Goal: Task Accomplishment & Management: Use online tool/utility

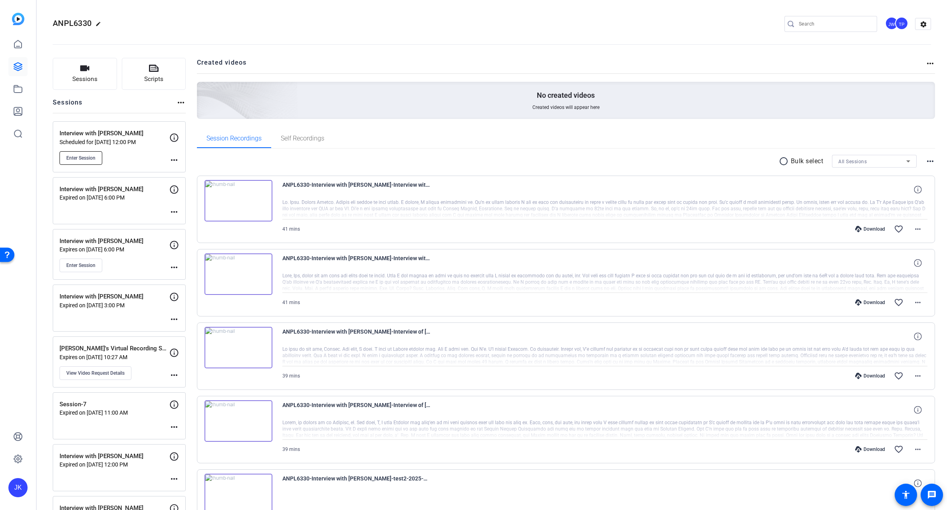
click at [87, 157] on span "Enter Session" at bounding box center [80, 158] width 29 height 6
click at [77, 159] on span "Enter Session" at bounding box center [80, 158] width 29 height 6
click at [172, 160] on mat-icon "more_horiz" at bounding box center [174, 160] width 10 height 10
click at [176, 170] on span "Edit Session" at bounding box center [194, 172] width 36 height 10
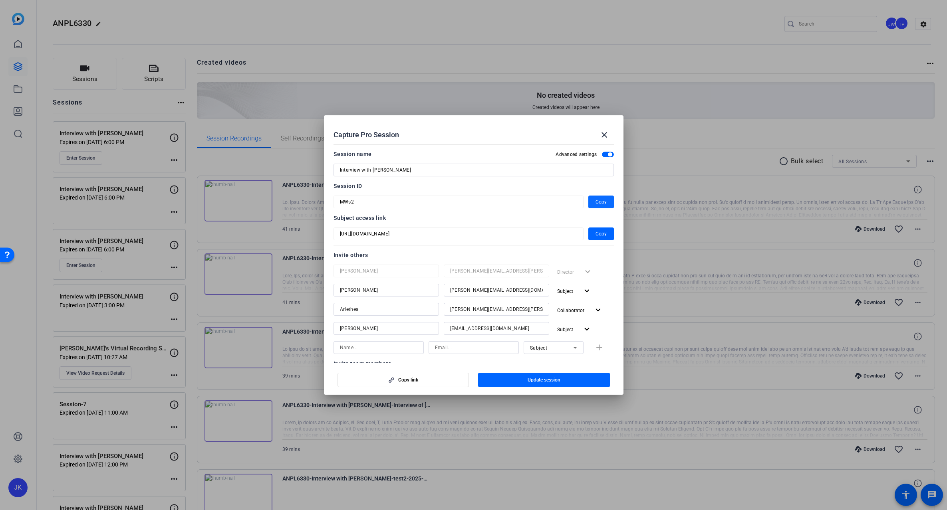
click at [600, 200] on span "Copy" at bounding box center [600, 202] width 11 height 10
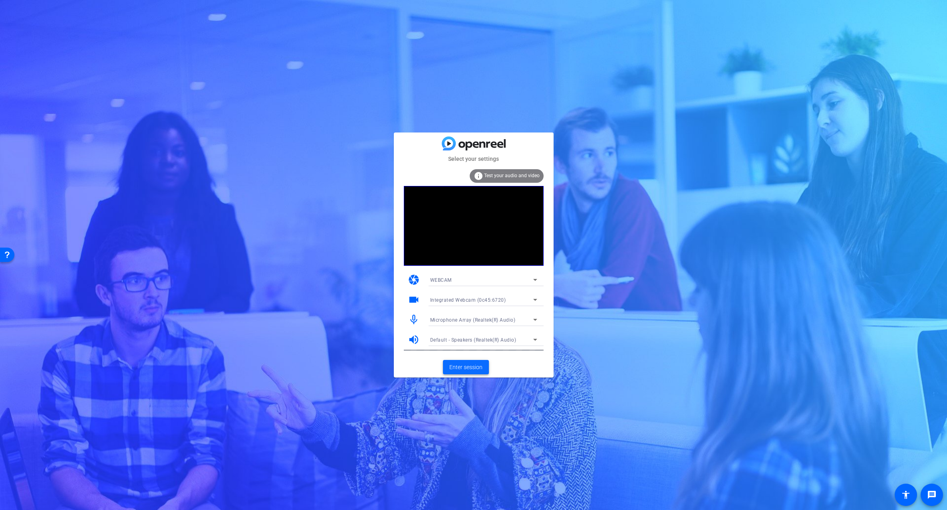
click at [469, 364] on span "Enter session" at bounding box center [465, 367] width 33 height 8
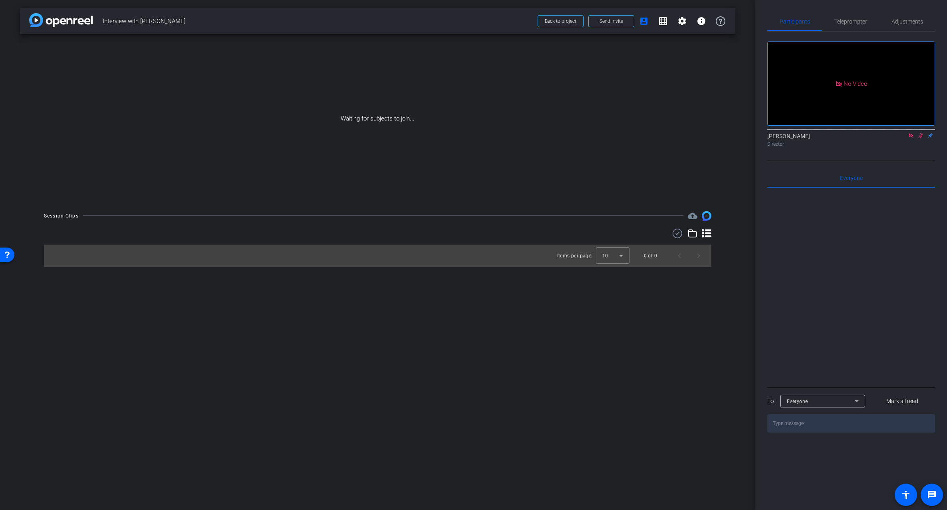
click at [906, 139] on mat-icon at bounding box center [911, 135] width 10 height 7
click at [901, 138] on icon at bounding box center [901, 136] width 6 height 4
click at [910, 139] on icon at bounding box center [911, 136] width 6 height 6
click at [777, 119] on mat-icon "settings" at bounding box center [777, 114] width 10 height 10
click at [827, 167] on icon at bounding box center [830, 166] width 10 height 10
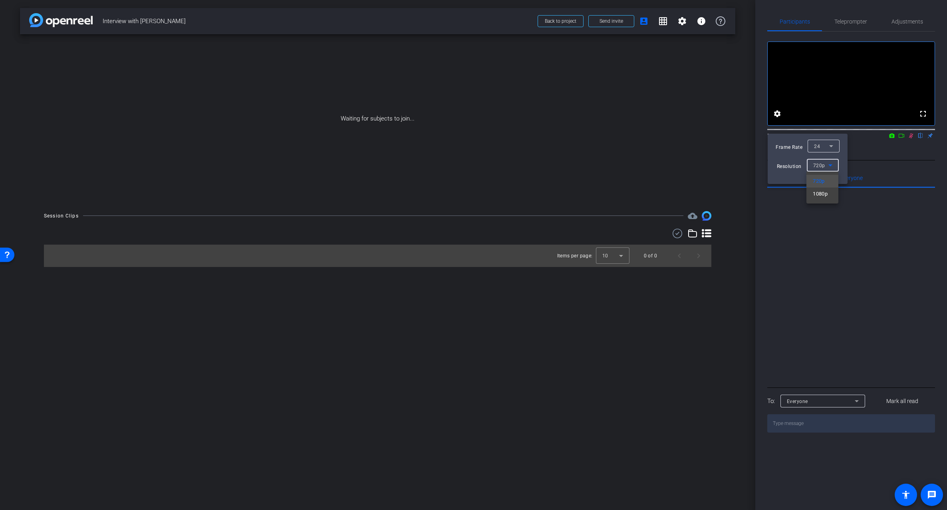
click at [863, 165] on div at bounding box center [473, 255] width 947 height 510
click at [781, 122] on div at bounding box center [473, 255] width 947 height 510
click at [902, 139] on icon at bounding box center [901, 136] width 6 height 6
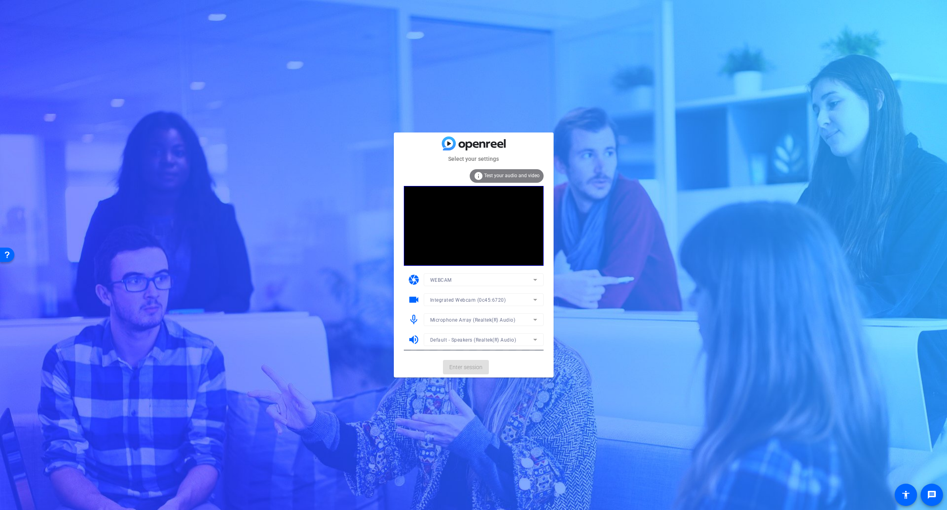
click at [488, 299] on span "Integrated Webcam (0c45:6720)" at bounding box center [468, 300] width 76 height 6
click at [500, 325] on span "Microsoft® LifeCam Studio(TM) (045e:0772)" at bounding box center [481, 329] width 102 height 10
click at [527, 317] on div "Microphone Array (Realtek(R) Audio)" at bounding box center [481, 320] width 103 height 10
click at [521, 372] on span "Desktop Microphone (2- Microsoft® LifeCam Studio(TM)) (045e:0772)" at bounding box center [483, 374] width 107 height 10
click at [466, 363] on span "Enter session" at bounding box center [465, 367] width 33 height 8
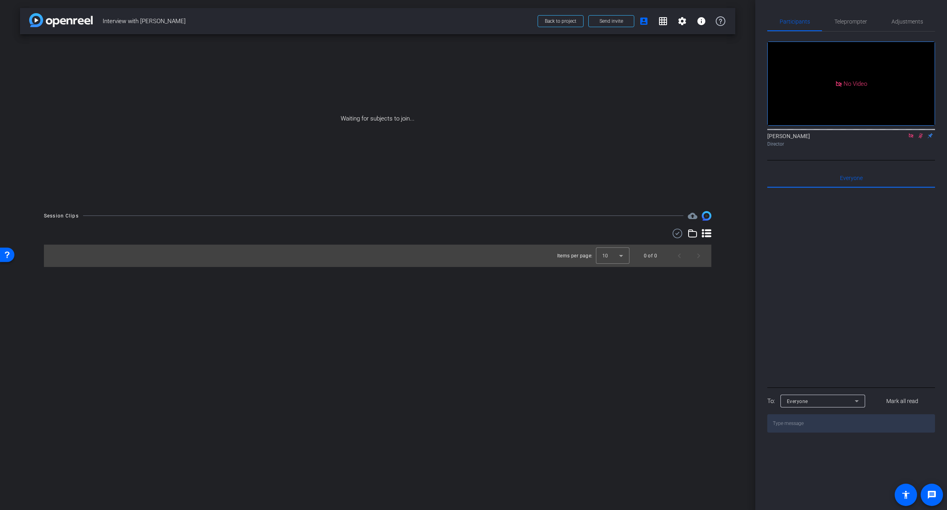
click at [910, 139] on icon at bounding box center [911, 136] width 6 height 6
click at [778, 119] on mat-icon "settings" at bounding box center [777, 114] width 10 height 10
click at [814, 164] on span "720p" at bounding box center [819, 166] width 12 height 6
click at [893, 182] on div at bounding box center [473, 255] width 947 height 510
click at [903, 163] on div at bounding box center [473, 255] width 947 height 510
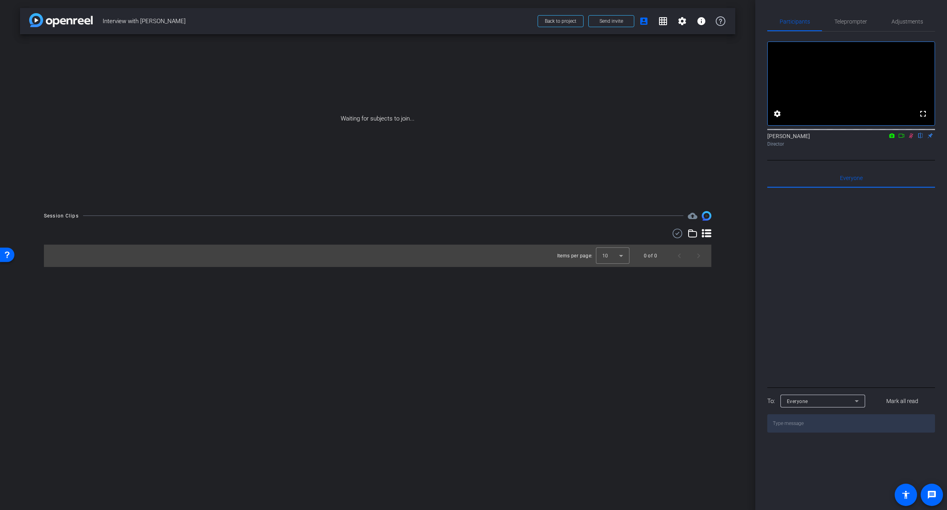
click at [901, 139] on icon at bounding box center [901, 136] width 6 height 6
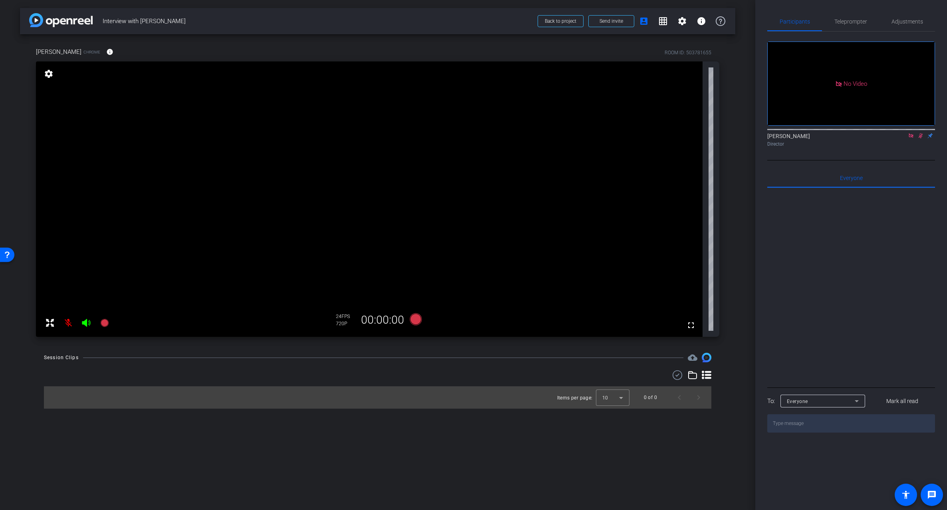
click at [909, 139] on icon at bounding box center [911, 136] width 6 height 6
click at [910, 139] on icon at bounding box center [911, 136] width 6 height 6
click at [67, 324] on mat-icon at bounding box center [68, 323] width 16 height 16
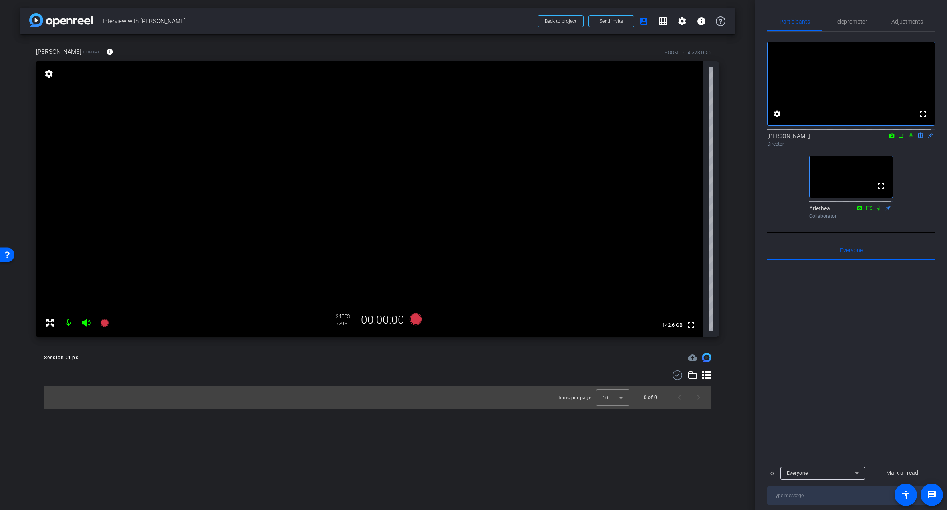
click at [557, 466] on div "arrow_back Interview with Ted Vaughn Back to project Send invite account_box gr…" at bounding box center [377, 255] width 755 height 510
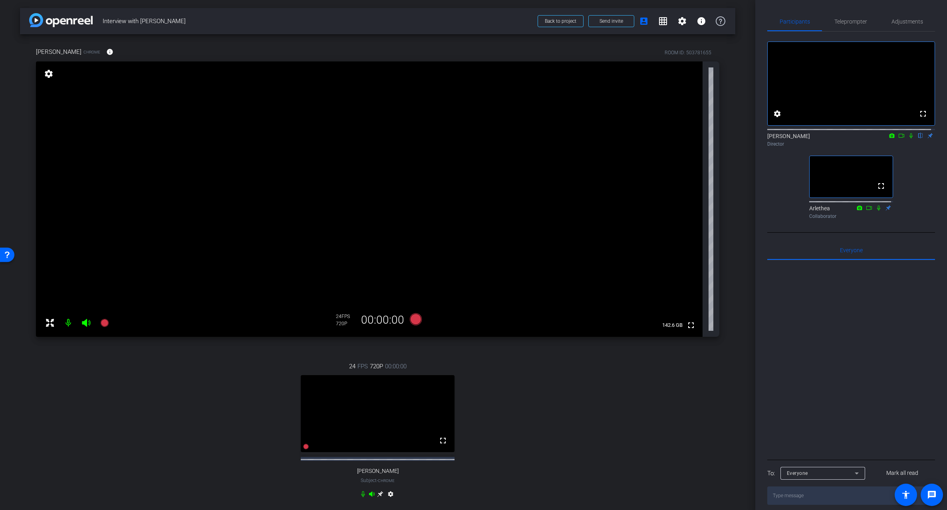
click at [388, 501] on mat-icon "settings" at bounding box center [391, 496] width 10 height 10
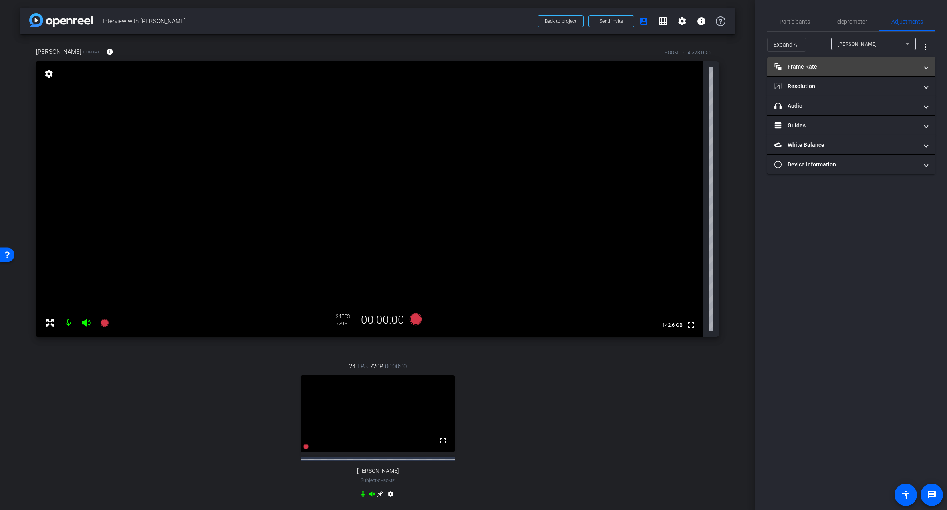
click at [813, 67] on mat-panel-title "Frame Rate Frame Rate" at bounding box center [846, 67] width 144 height 8
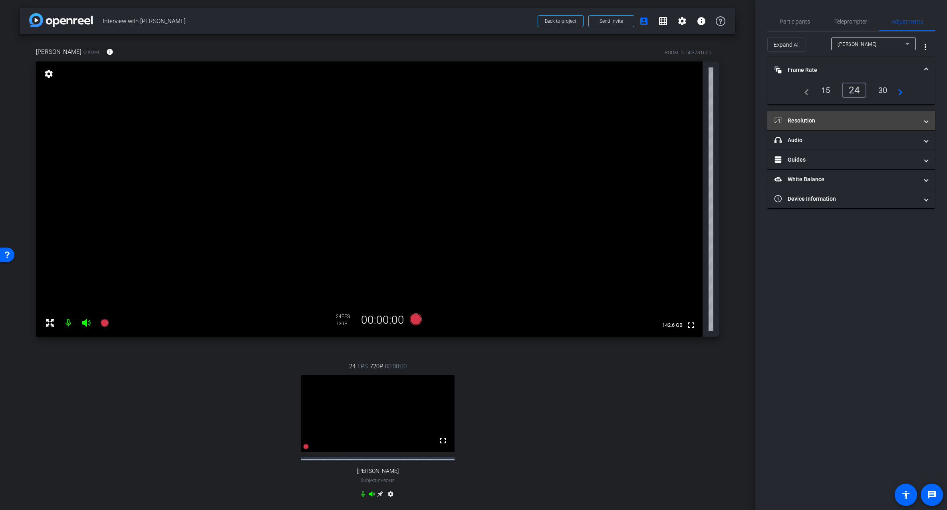
click at [827, 119] on mat-panel-title "Resolution" at bounding box center [846, 121] width 144 height 8
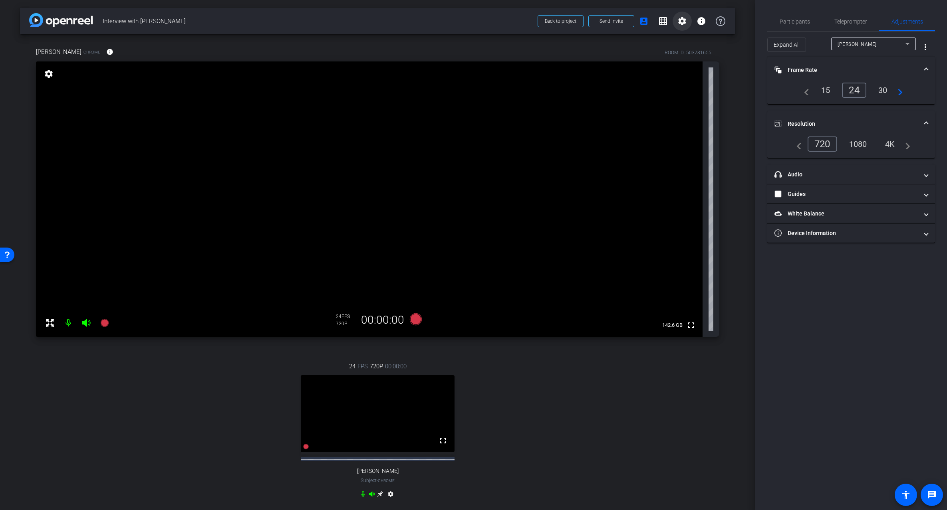
click at [678, 20] on mat-icon "settings" at bounding box center [682, 21] width 10 height 10
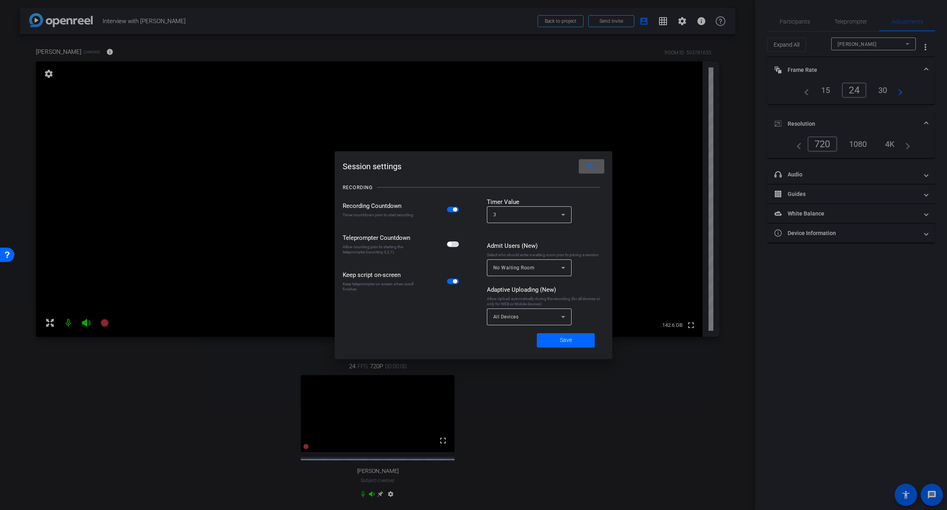
click at [595, 164] on span at bounding box center [592, 166] width 26 height 19
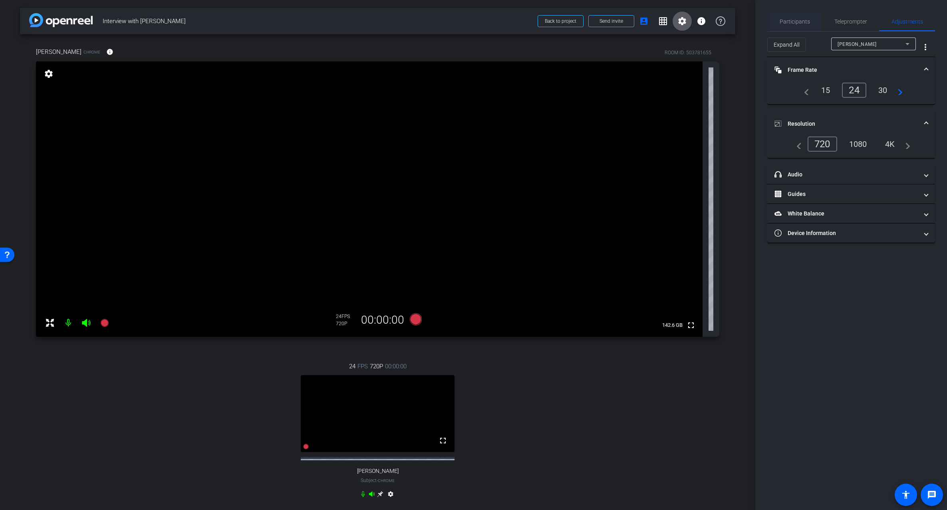
click at [799, 19] on span "Participants" at bounding box center [794, 22] width 30 height 6
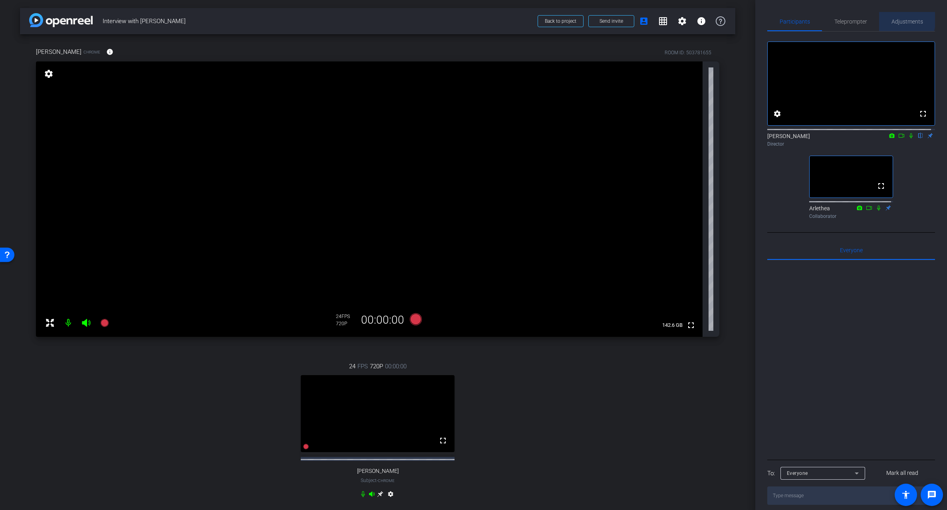
click at [897, 20] on span "Adjustments" at bounding box center [907, 22] width 32 height 6
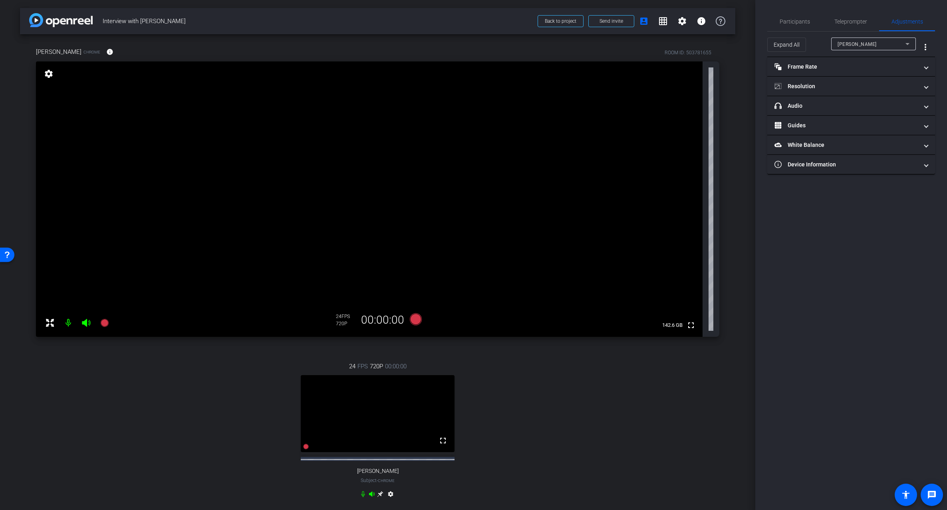
click at [867, 45] on div "Rachel" at bounding box center [871, 44] width 68 height 10
click at [855, 73] on span "Ted Vaughn" at bounding box center [857, 73] width 40 height 10
click at [858, 44] on span "Ted Vaughn" at bounding box center [856, 45] width 39 height 6
click at [849, 58] on span "Rachel" at bounding box center [857, 60] width 40 height 10
click at [810, 66] on mat-panel-title "Frame Rate Frame Rate" at bounding box center [846, 67] width 144 height 8
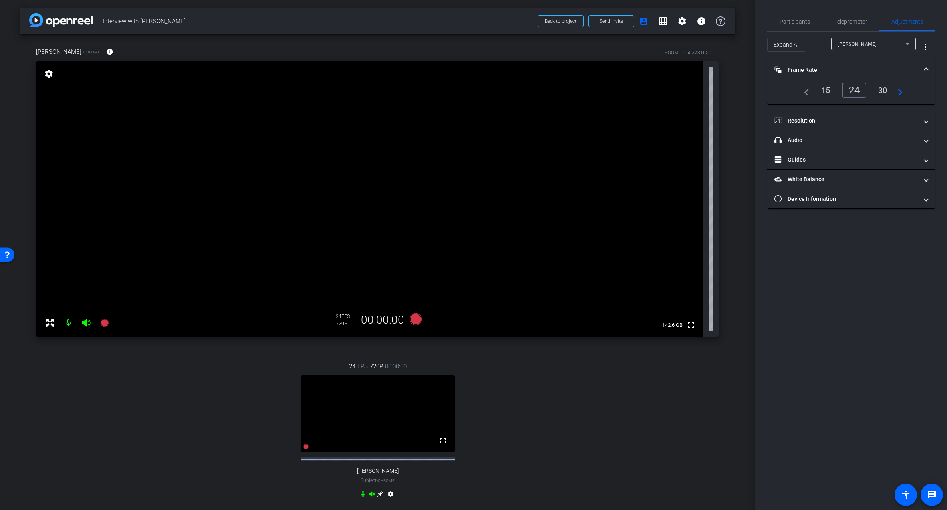
click at [924, 67] on span "Frame Rate Frame Rate" at bounding box center [849, 70] width 150 height 8
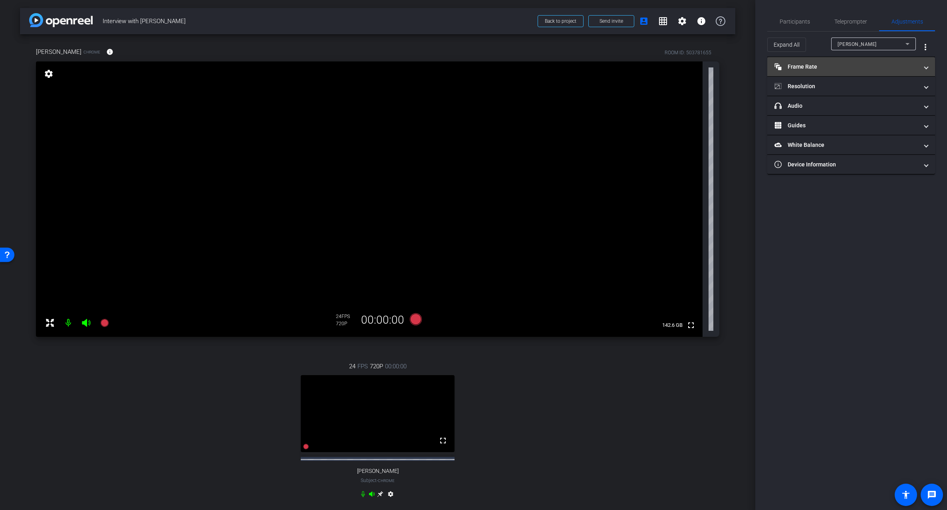
click at [842, 65] on mat-panel-title "Frame Rate Frame Rate" at bounding box center [846, 67] width 144 height 8
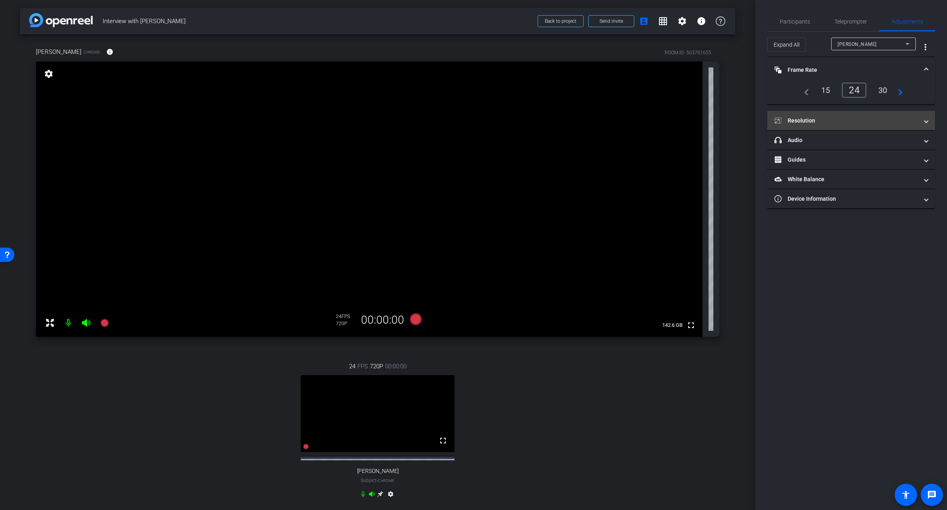
click at [835, 120] on mat-panel-title "Resolution" at bounding box center [846, 121] width 144 height 8
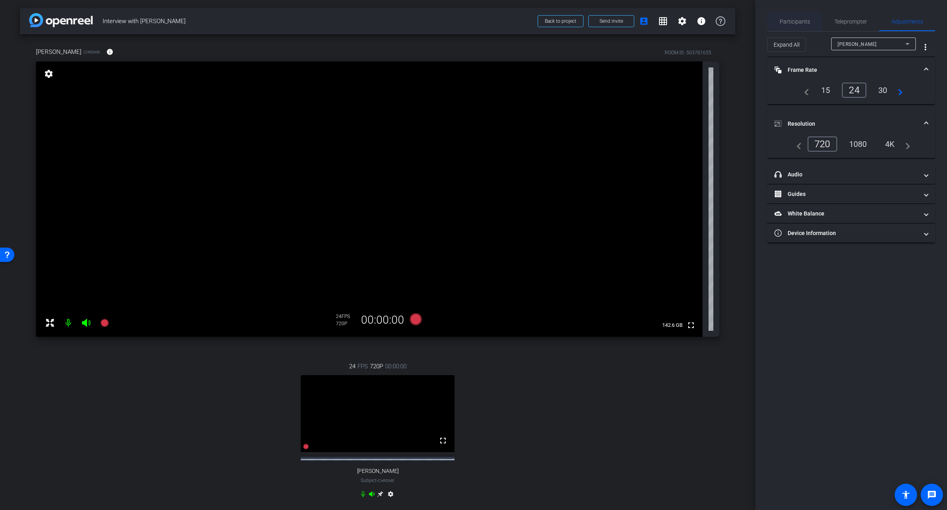
click at [794, 19] on span "Participants" at bounding box center [794, 22] width 30 height 6
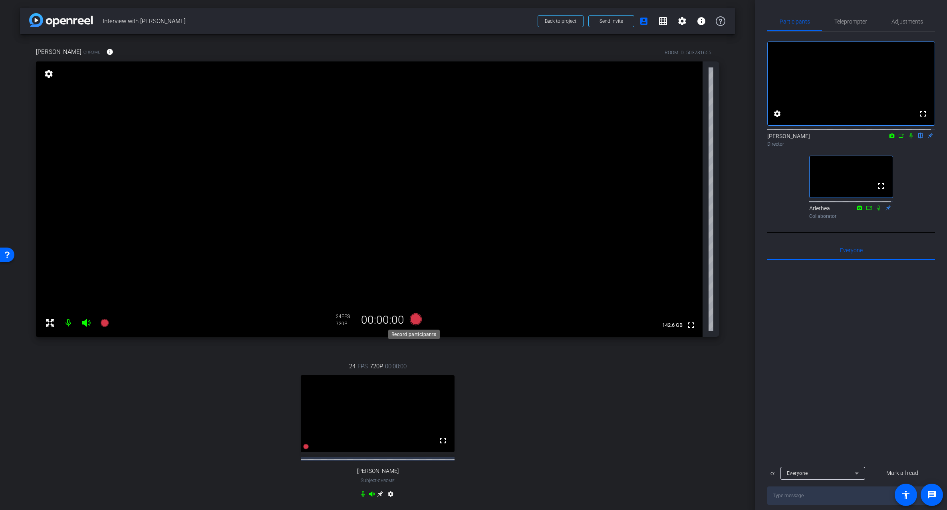
click at [412, 320] on icon at bounding box center [415, 319] width 12 height 12
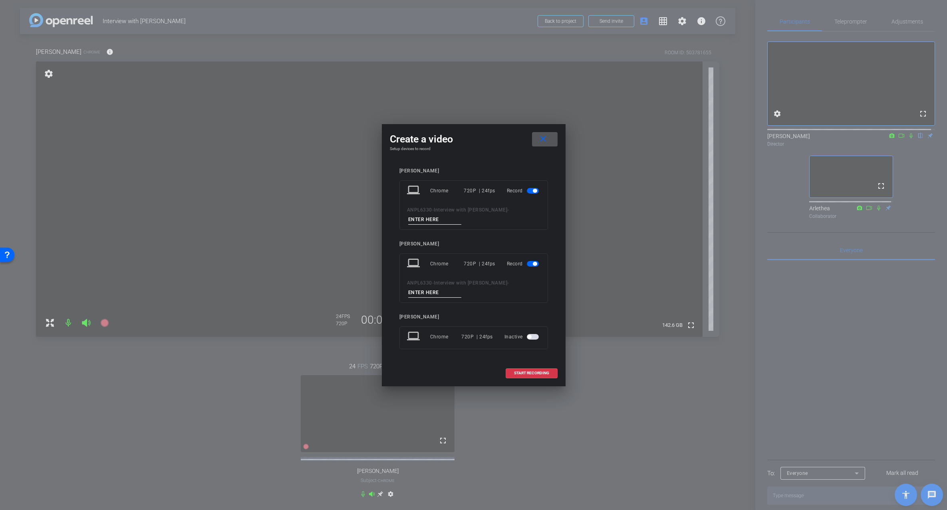
click at [431, 220] on input at bounding box center [435, 220] width 54 height 10
type input "Test"
click at [434, 289] on input at bounding box center [435, 293] width 54 height 10
type input "Test"
click at [534, 376] on span at bounding box center [531, 373] width 51 height 19
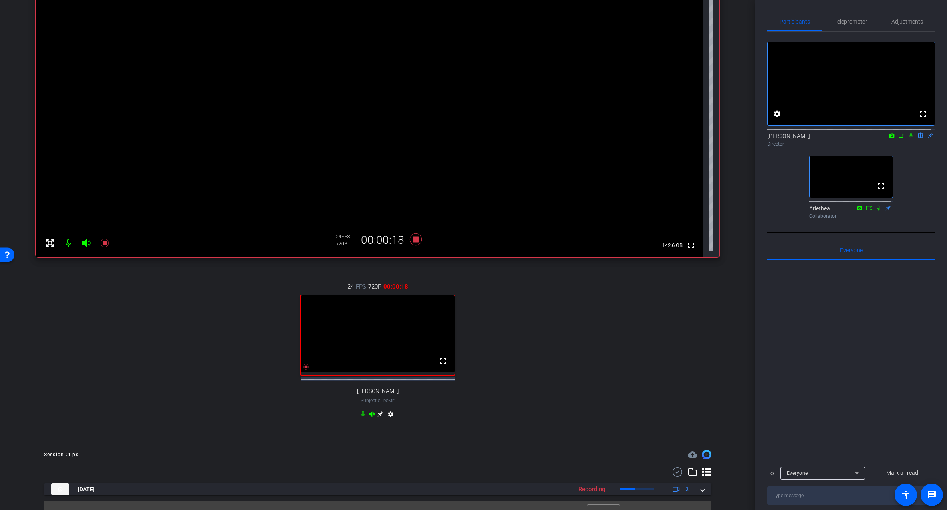
scroll to position [99, 0]
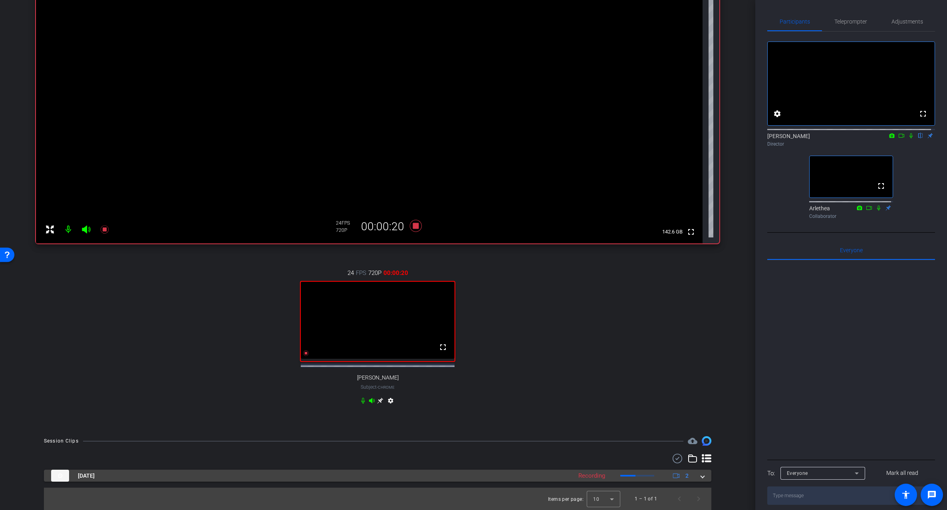
click at [701, 477] on span at bounding box center [702, 476] width 3 height 8
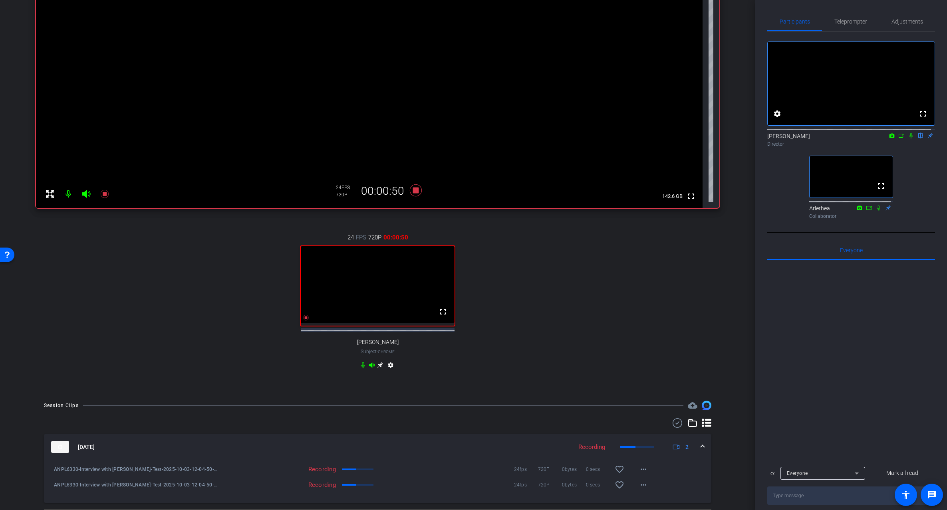
scroll to position [156, 0]
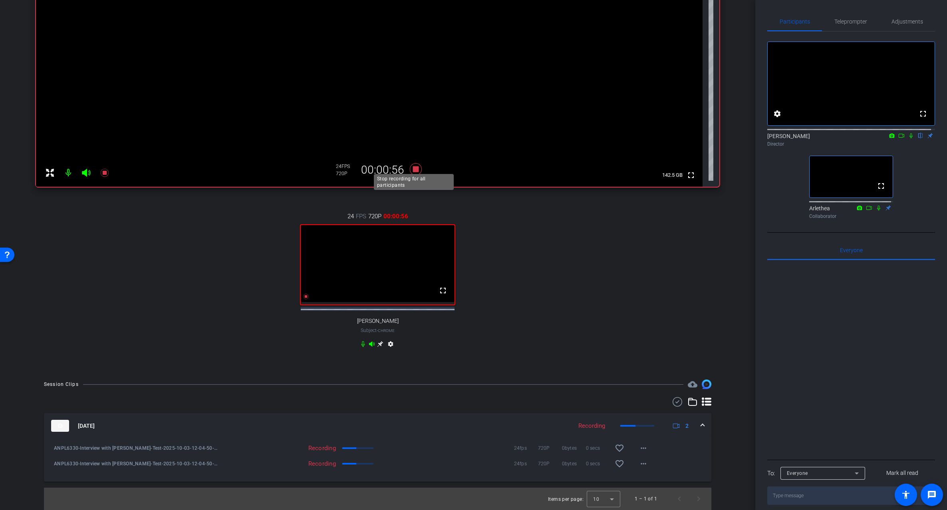
click at [413, 164] on icon at bounding box center [415, 169] width 12 height 12
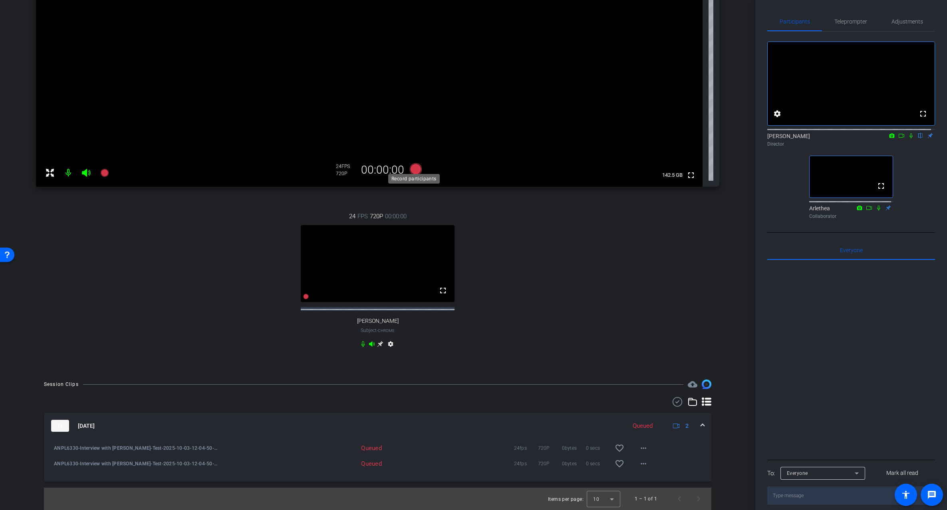
click at [414, 165] on icon at bounding box center [415, 169] width 12 height 12
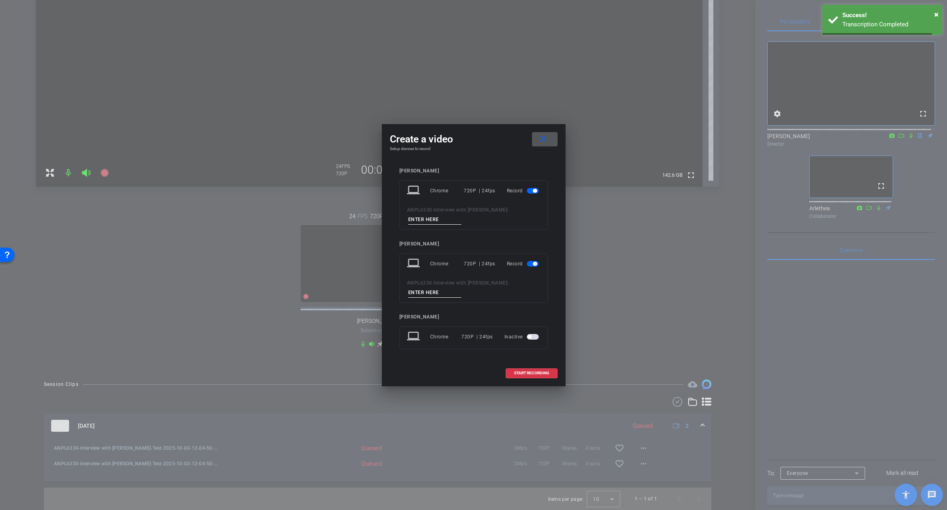
click at [544, 138] on mat-icon "close" at bounding box center [543, 139] width 10 height 10
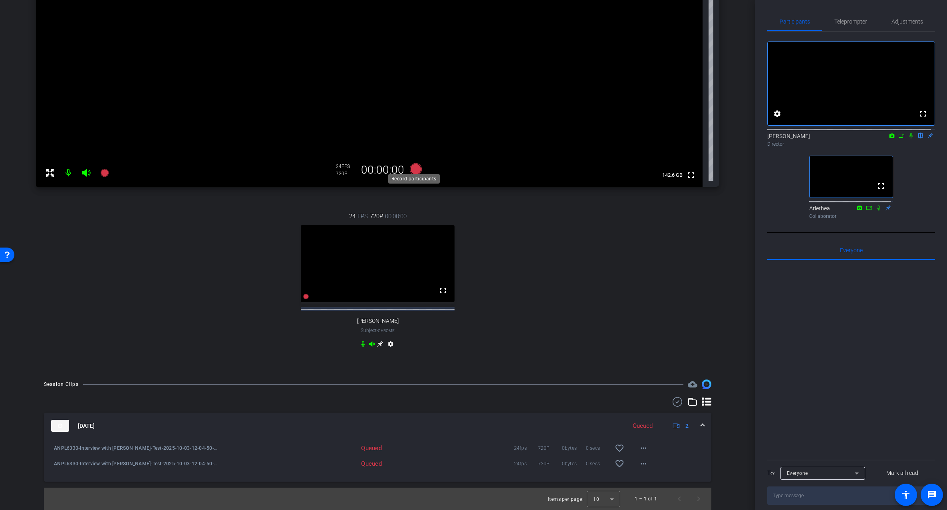
click at [409, 163] on icon at bounding box center [415, 169] width 12 height 12
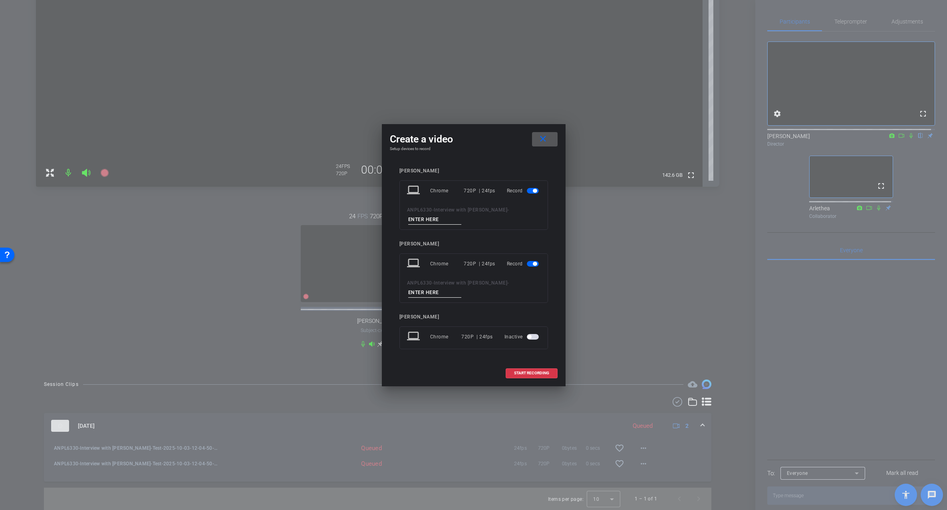
click at [542, 138] on mat-icon "close" at bounding box center [543, 139] width 10 height 10
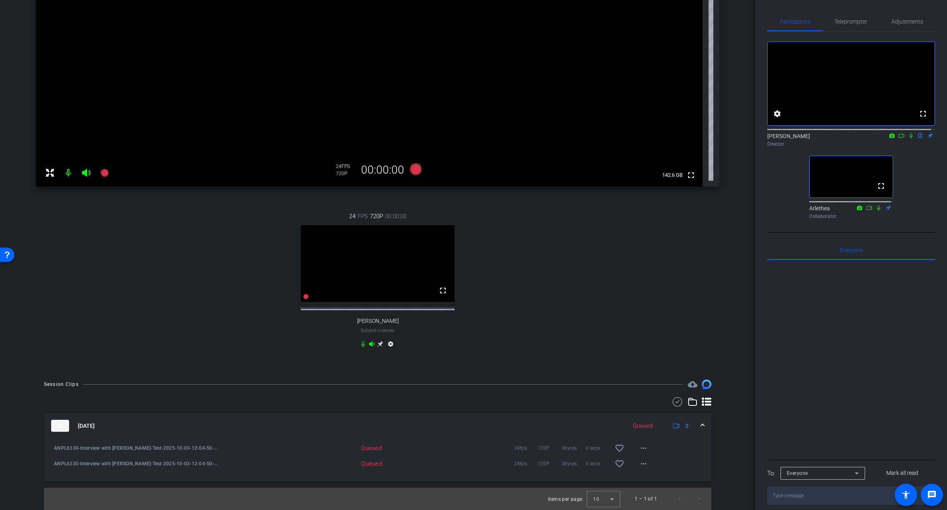
click at [555, 265] on div "24 FPS 720P 00:00:00 fullscreen Ted Vaughn Subject - Chrome settings" at bounding box center [377, 281] width 683 height 165
click at [416, 164] on icon at bounding box center [415, 169] width 12 height 12
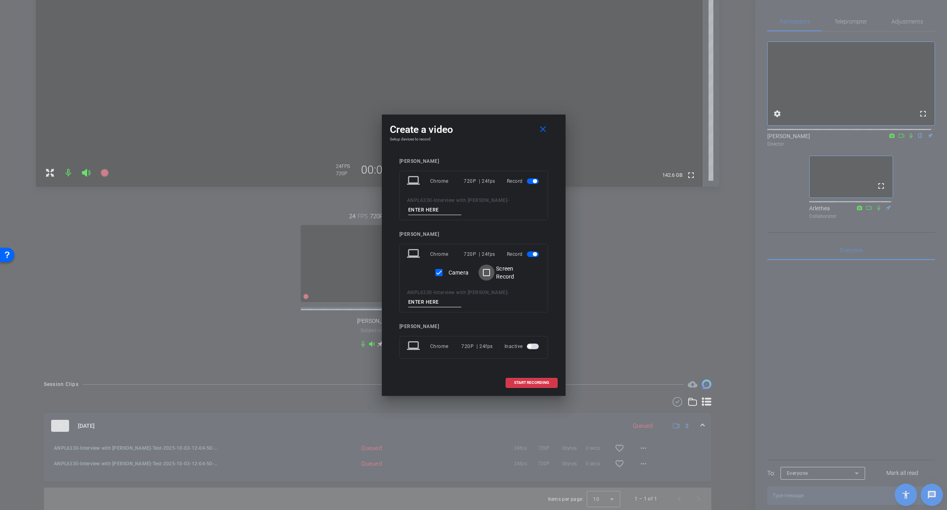
click at [486, 272] on input "Screen Record" at bounding box center [486, 273] width 16 height 16
checkbox input "true"
click at [429, 210] on input at bounding box center [435, 210] width 54 height 10
type input "Test"
click at [425, 303] on input at bounding box center [435, 302] width 54 height 10
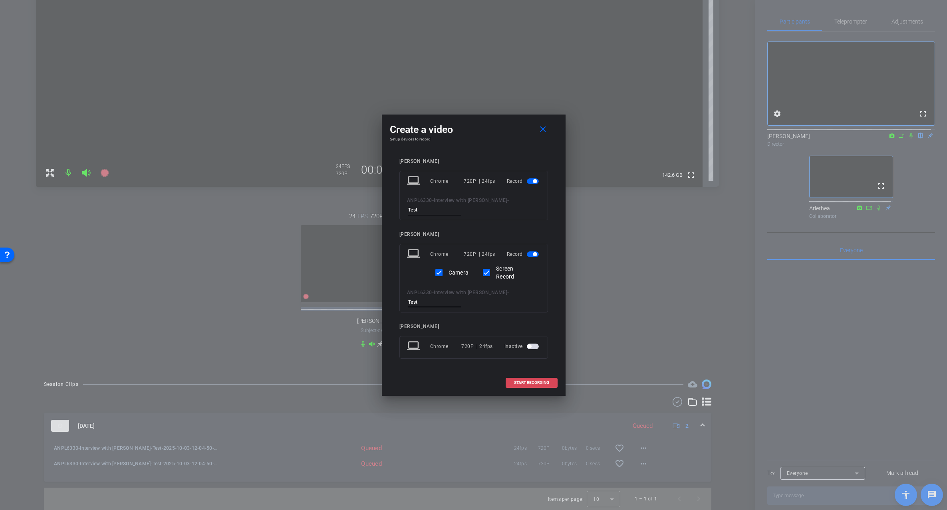
type input "Test"
click at [525, 381] on span "START RECORDING" at bounding box center [531, 383] width 35 height 4
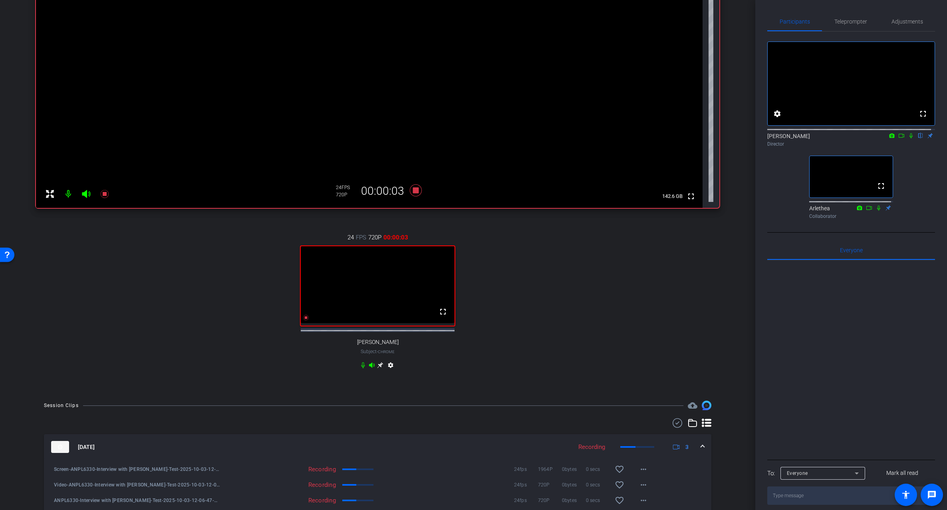
scroll to position [182, 0]
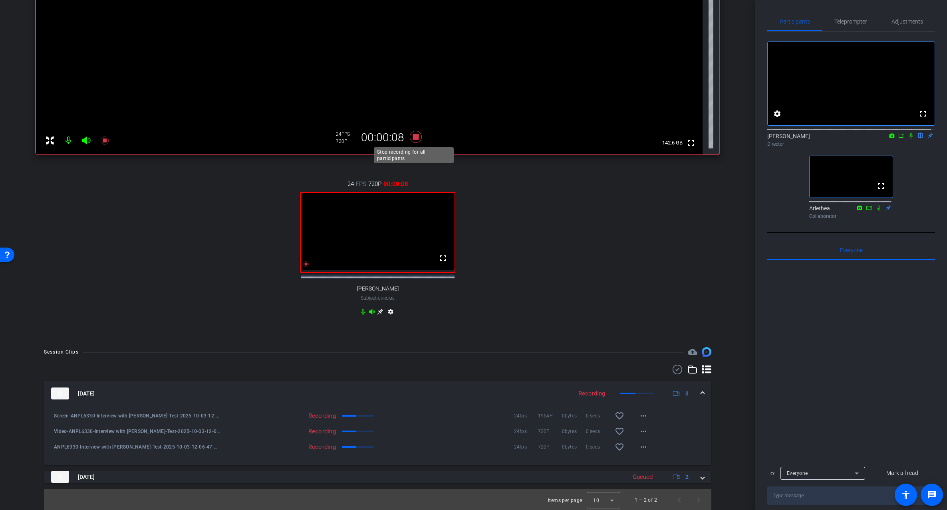
click at [414, 135] on icon at bounding box center [415, 137] width 12 height 12
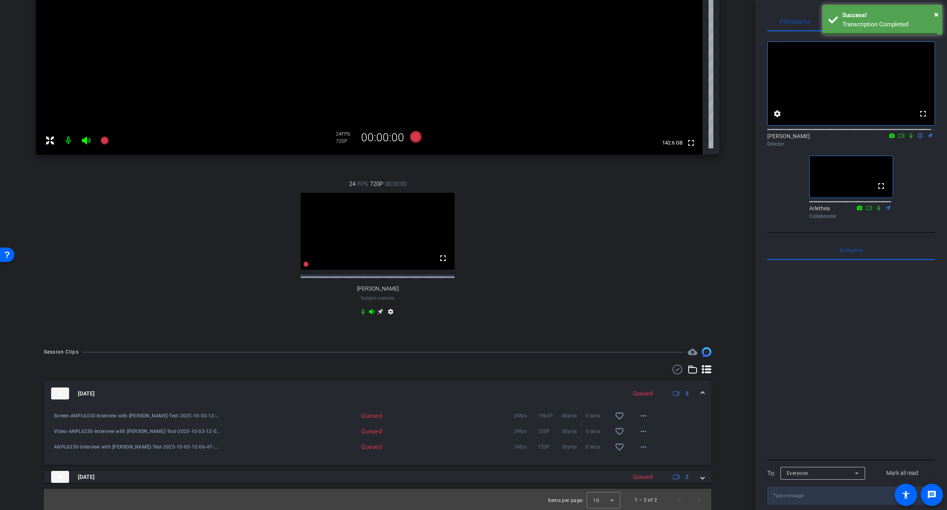
click at [697, 399] on mat-expansion-panel-header "Oct 3, 2025 Queued 3" at bounding box center [377, 394] width 667 height 26
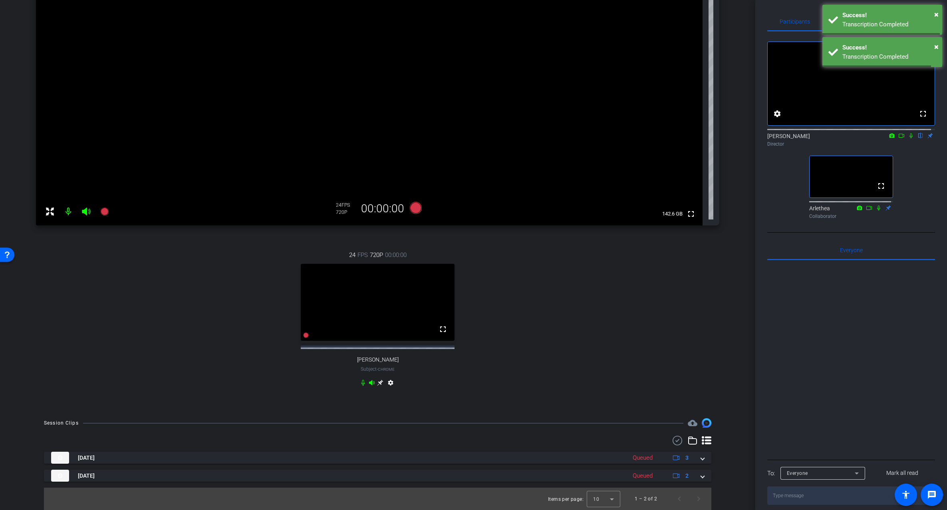
scroll to position [119, 0]
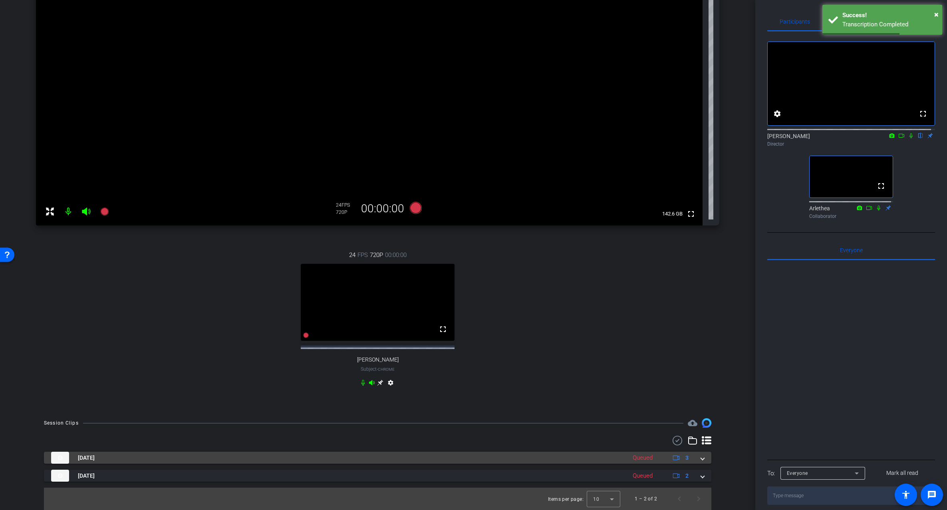
click at [701, 460] on span at bounding box center [702, 458] width 3 height 8
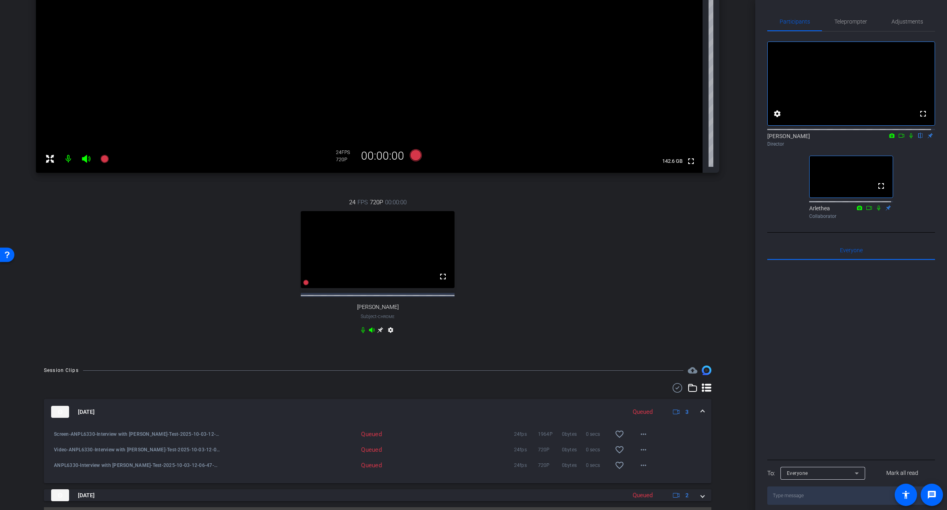
scroll to position [191, 0]
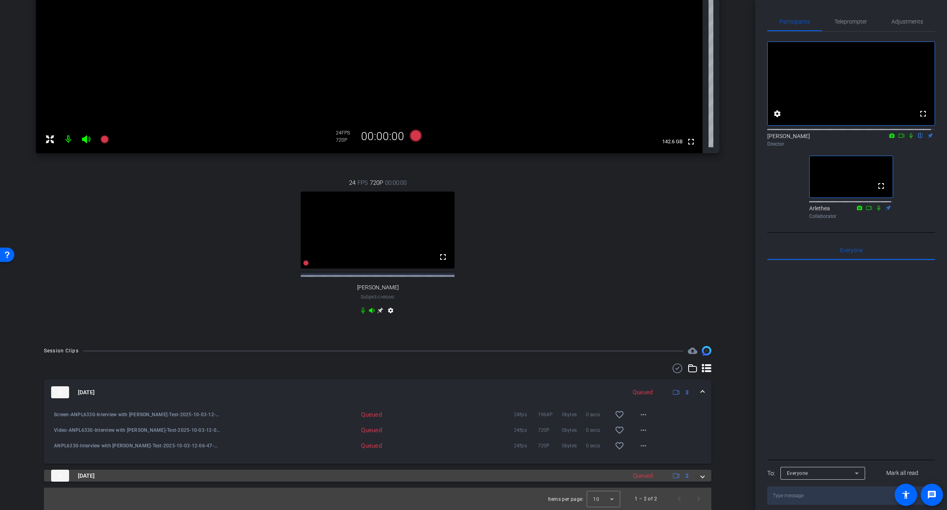
click at [701, 479] on span at bounding box center [702, 476] width 3 height 8
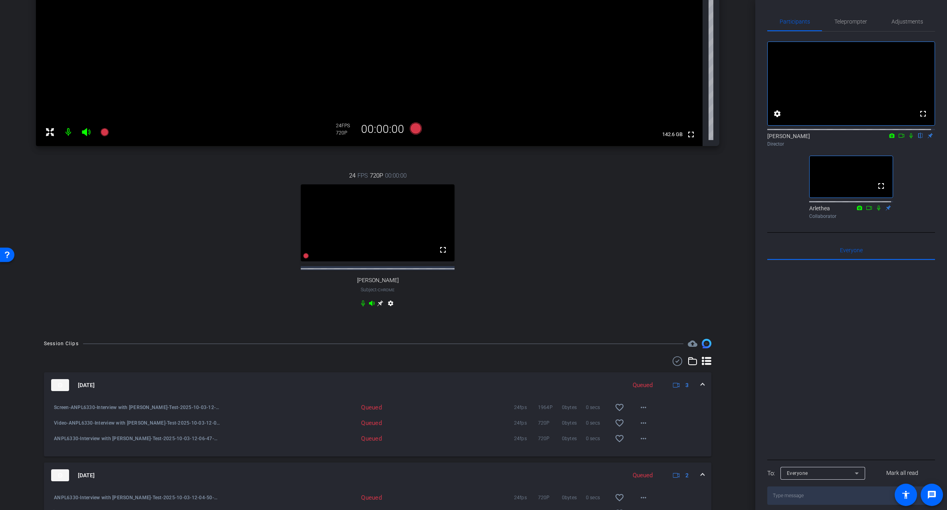
scroll to position [248, 0]
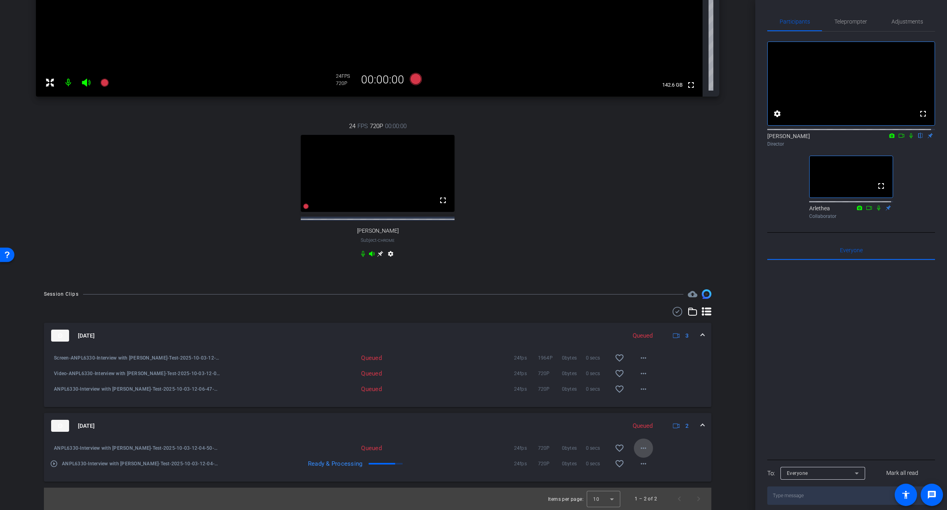
click at [638, 447] on mat-icon "more_horiz" at bounding box center [643, 449] width 10 height 10
click at [652, 434] on span "Delete clip" at bounding box center [660, 432] width 48 height 10
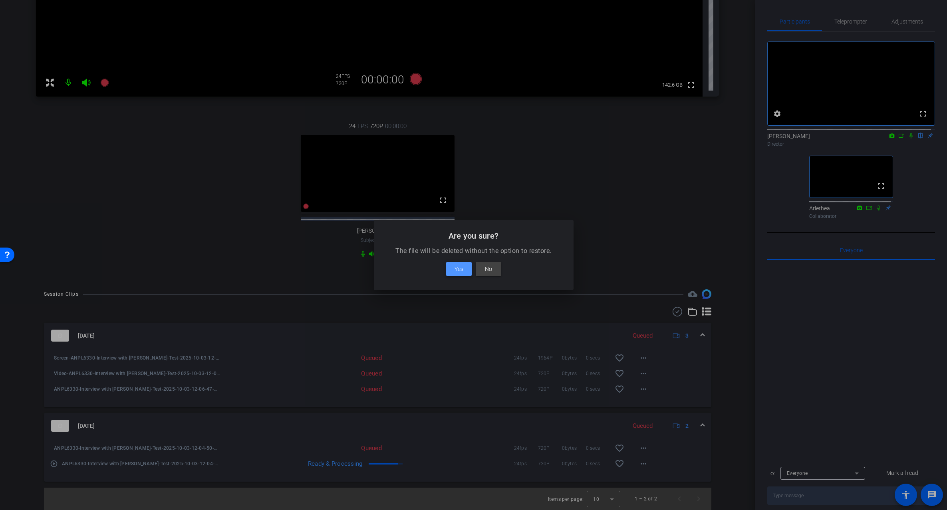
click at [455, 269] on span "Yes" at bounding box center [458, 269] width 9 height 10
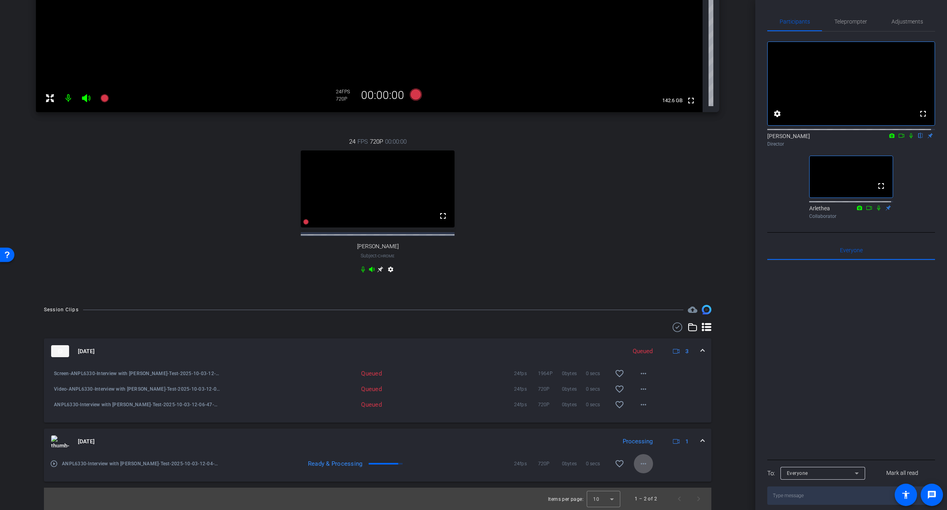
scroll to position [232, 0]
click at [641, 464] on mat-icon "more_horiz" at bounding box center [643, 464] width 10 height 10
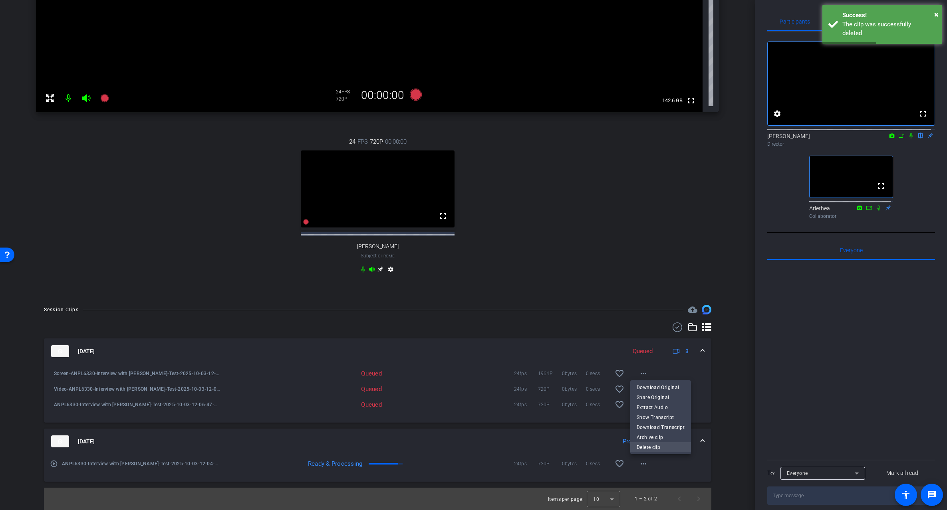
click at [658, 447] on span "Delete clip" at bounding box center [660, 447] width 48 height 10
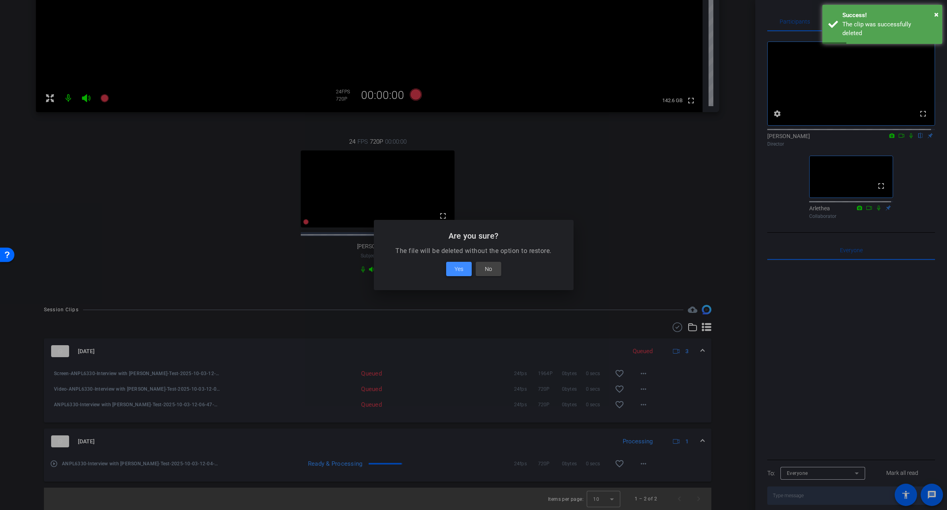
click at [463, 268] on span "Yes" at bounding box center [458, 269] width 9 height 10
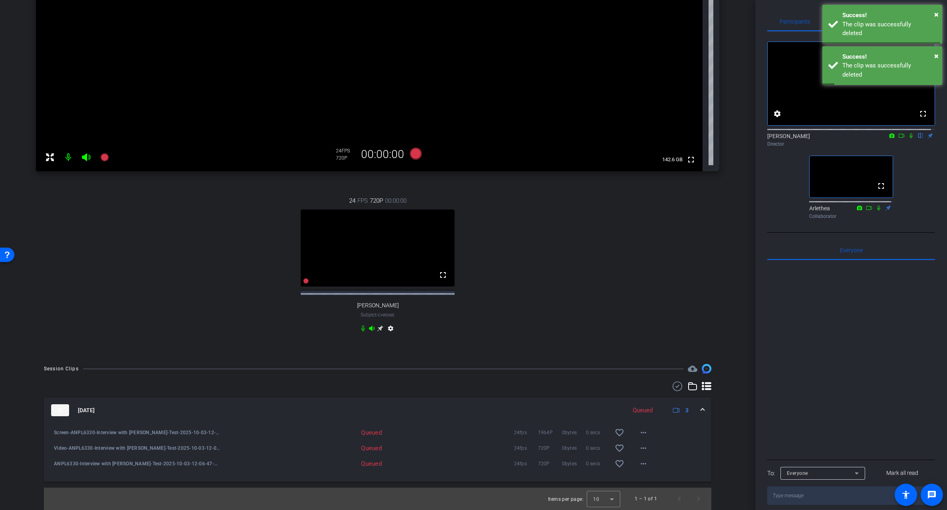
scroll to position [173, 0]
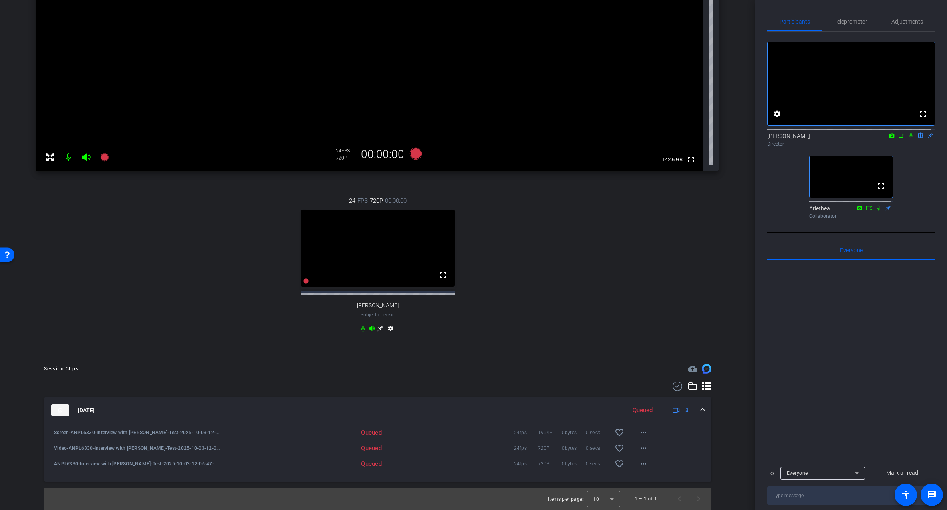
click at [538, 346] on div "24 FPS 720P 00:00:00 fullscreen Ted Vaughn Subject - Chrome settings" at bounding box center [377, 265] width 683 height 165
click at [639, 464] on mat-icon "more_horiz" at bounding box center [643, 464] width 10 height 10
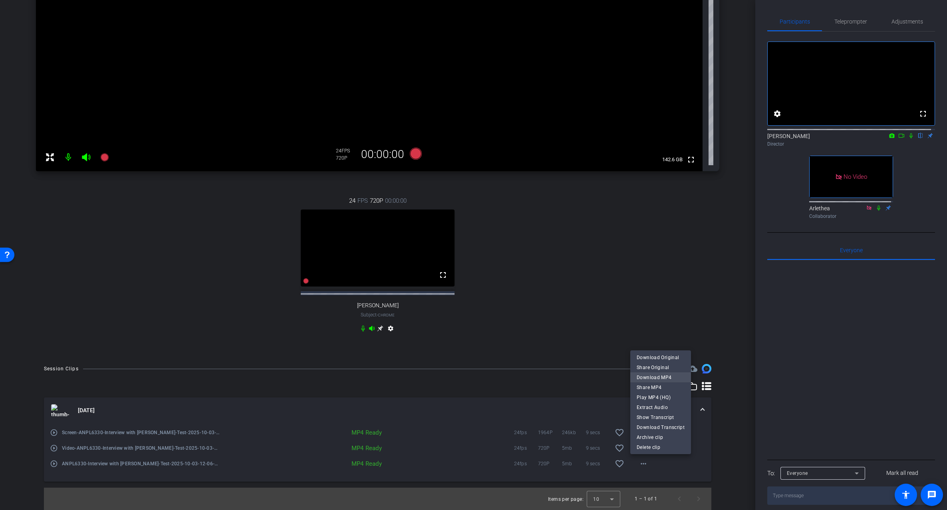
click at [662, 377] on span "Download MP4" at bounding box center [660, 378] width 48 height 10
click at [640, 448] on mat-icon "more_horiz" at bounding box center [643, 449] width 10 height 10
click at [664, 362] on span "Download MP4" at bounding box center [660, 362] width 48 height 10
click at [639, 436] on mat-icon "more_horiz" at bounding box center [643, 433] width 10 height 10
click at [661, 347] on span "Download MP4" at bounding box center [660, 346] width 48 height 10
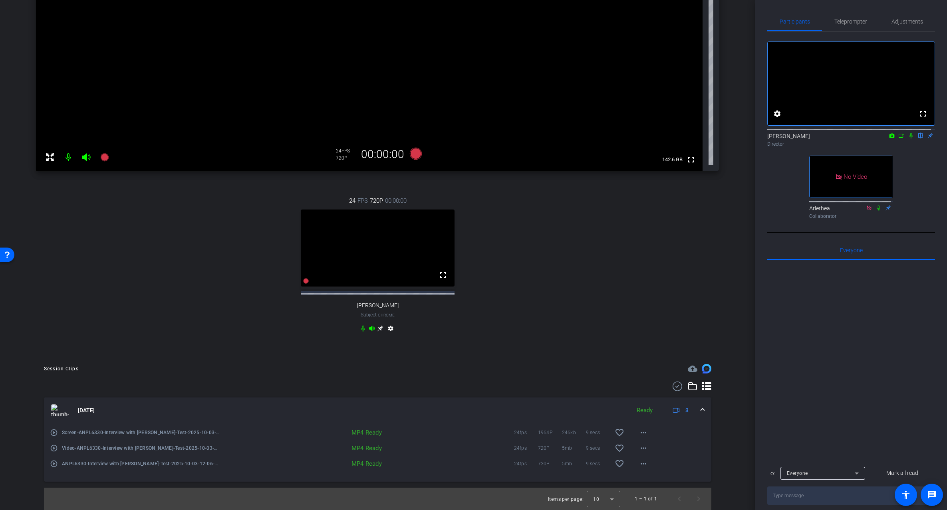
click at [199, 264] on div "24 FPS 720P 00:00:00 fullscreen Ted Vaughn Subject - Chrome settings" at bounding box center [377, 265] width 683 height 165
click at [694, 404] on div "Oct 3, 2025 Ready 3" at bounding box center [376, 410] width 650 height 12
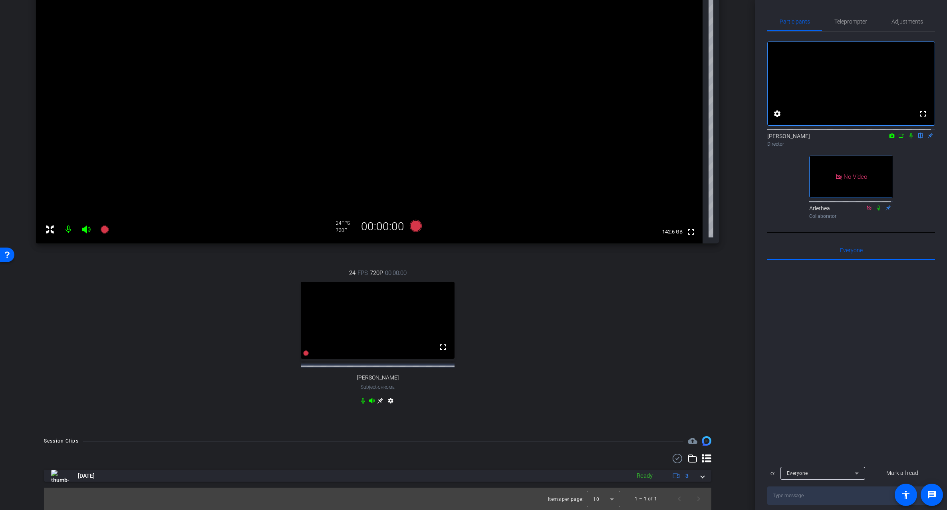
scroll to position [74, 0]
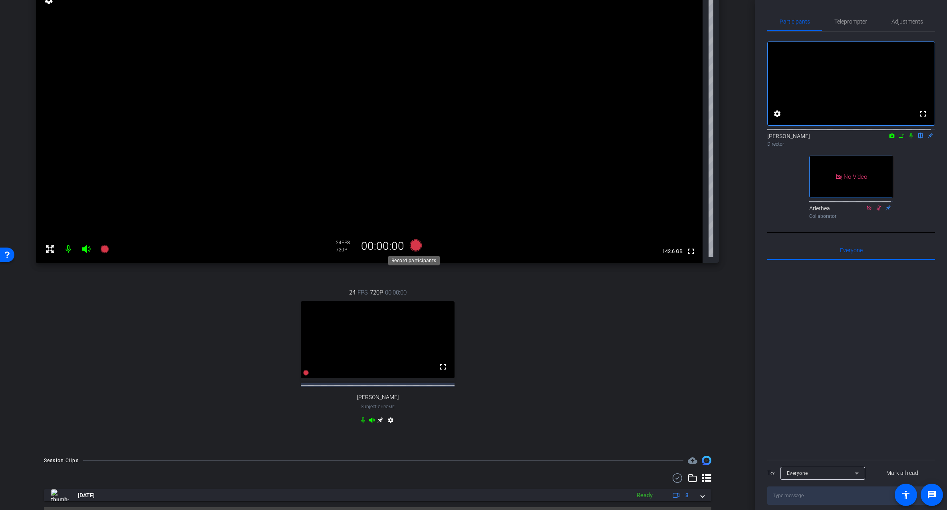
click at [418, 244] on icon at bounding box center [415, 246] width 12 height 12
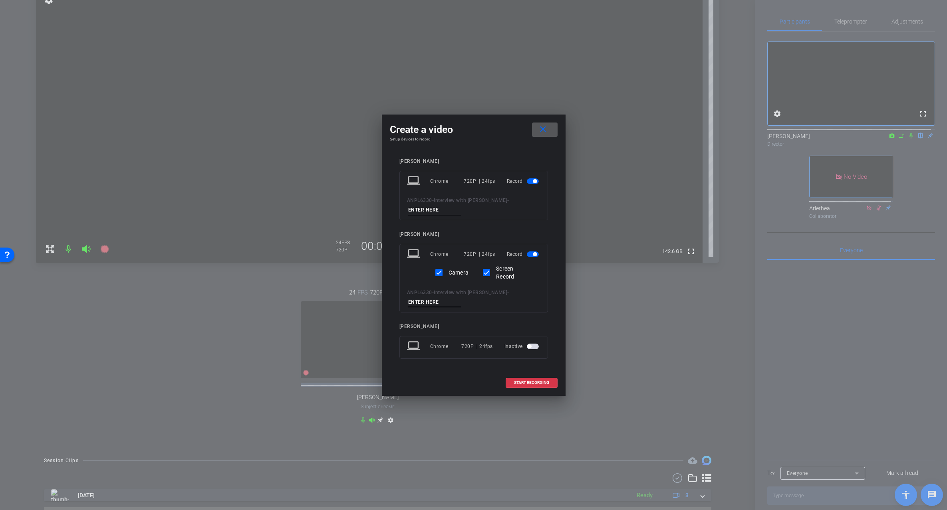
click at [437, 208] on input at bounding box center [435, 210] width 54 height 10
paste input "Ted Vaughn"
click at [408, 208] on input "Ted Vaughn" at bounding box center [435, 210] width 54 height 10
drag, startPoint x: 461, startPoint y: 208, endPoint x: 403, endPoint y: 216, distance: 58.3
click at [403, 216] on div "laptop Chrome 720P | 24fps Record ANPL6330 - Interview with Ted Vaughn - Interv…" at bounding box center [473, 196] width 149 height 50
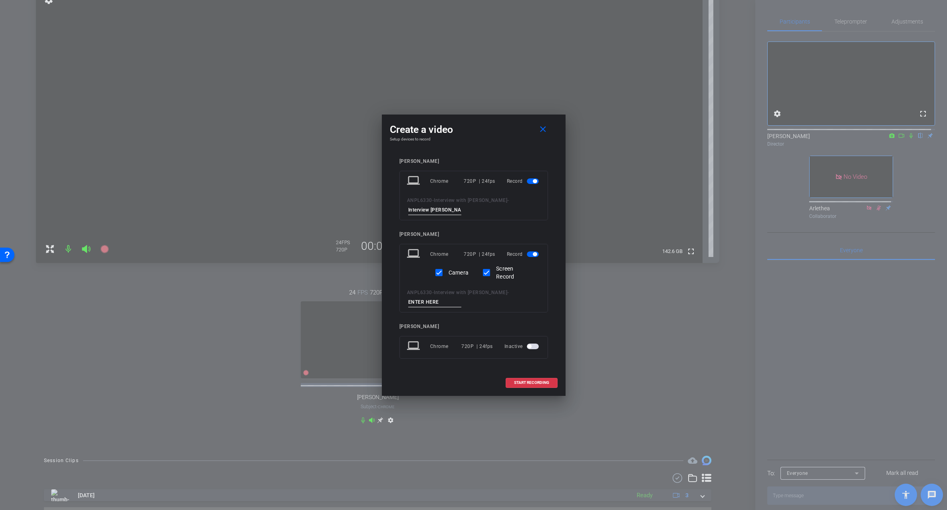
type input "Interview Ted Vaughn"
click at [428, 301] on input at bounding box center [435, 302] width 54 height 10
paste input "Interview Ted Vaughn"
type input "Interview Ted Vaughn"
click at [525, 383] on span "START RECORDING" at bounding box center [531, 383] width 35 height 4
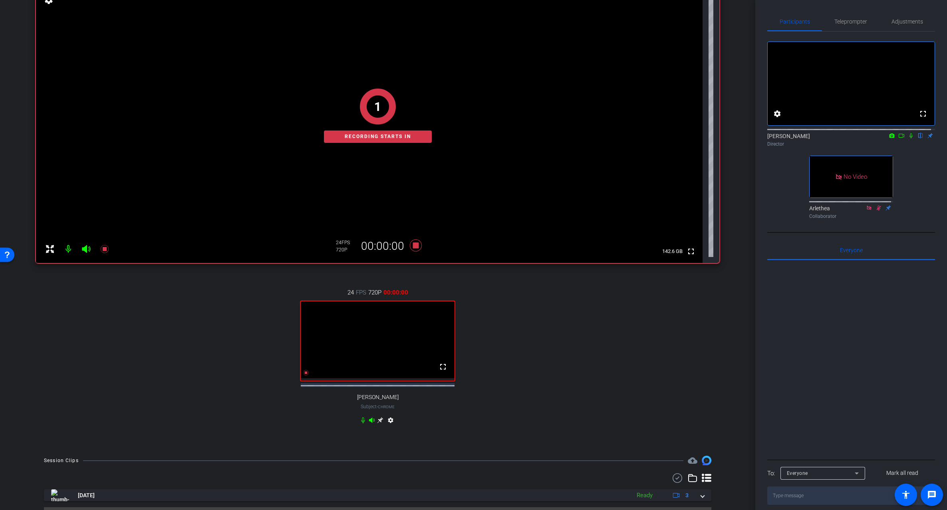
click at [898, 139] on icon at bounding box center [901, 136] width 6 height 6
click at [917, 139] on icon at bounding box center [920, 136] width 6 height 6
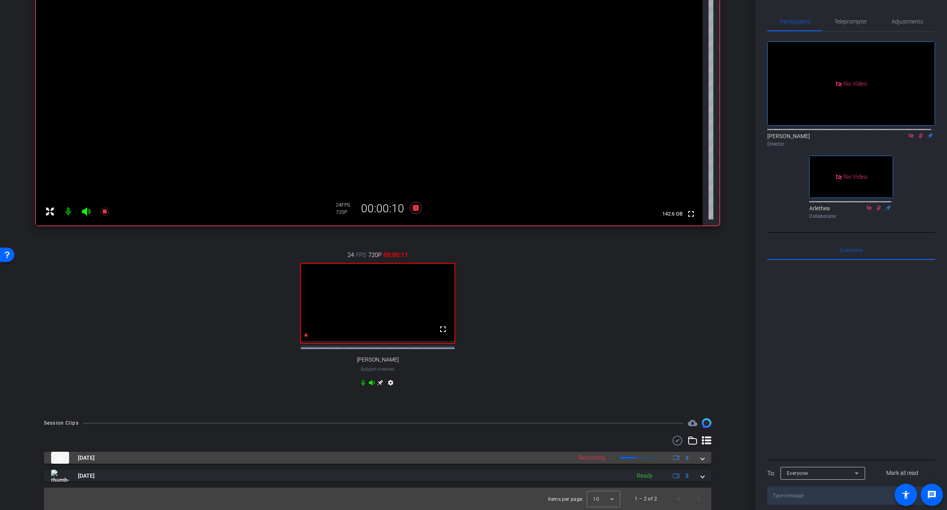
click at [701, 458] on span at bounding box center [702, 458] width 3 height 8
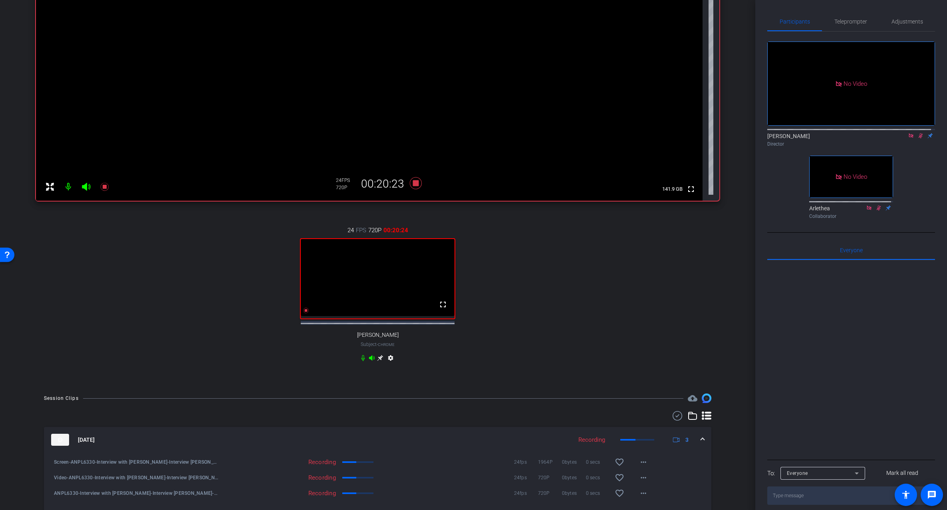
scroll to position [189, 0]
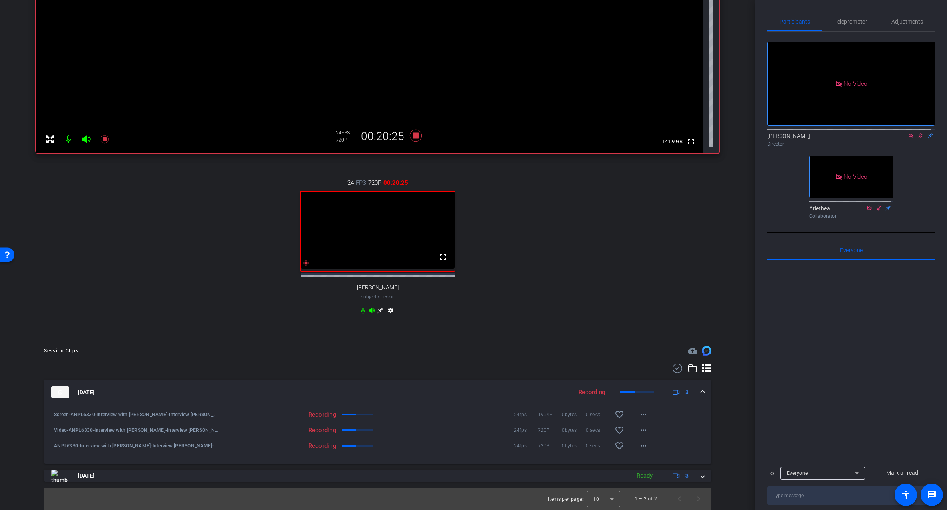
click at [740, 258] on div "arrow_back Interview with Ted Vaughn Back to project Send invite account_box gr…" at bounding box center [377, 71] width 755 height 510
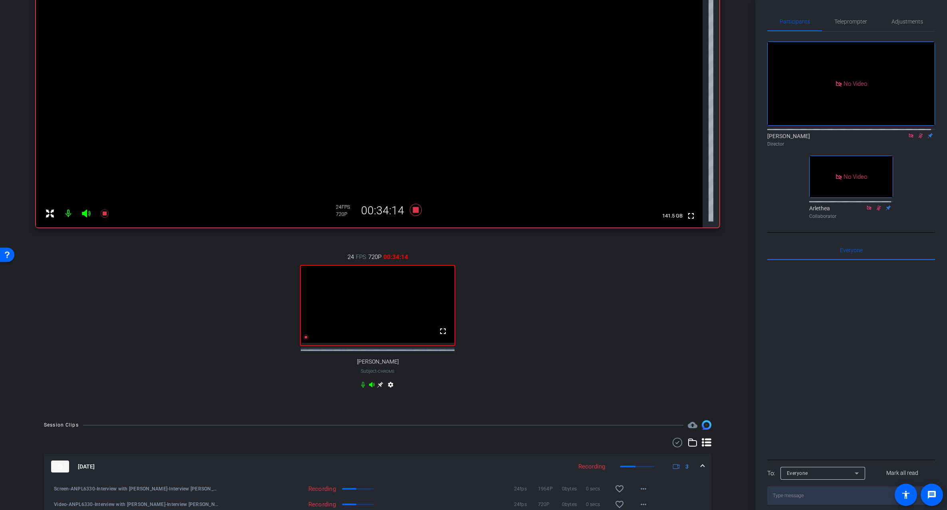
scroll to position [136, 0]
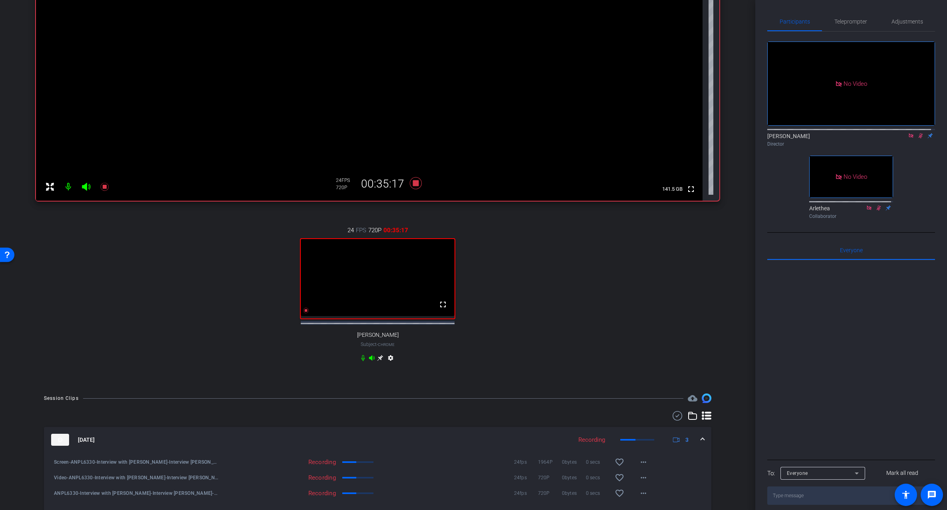
click at [680, 279] on div "24 FPS 720P 00:35:17 fullscreen Ted Vaughn Subject - Chrome settings" at bounding box center [377, 295] width 683 height 165
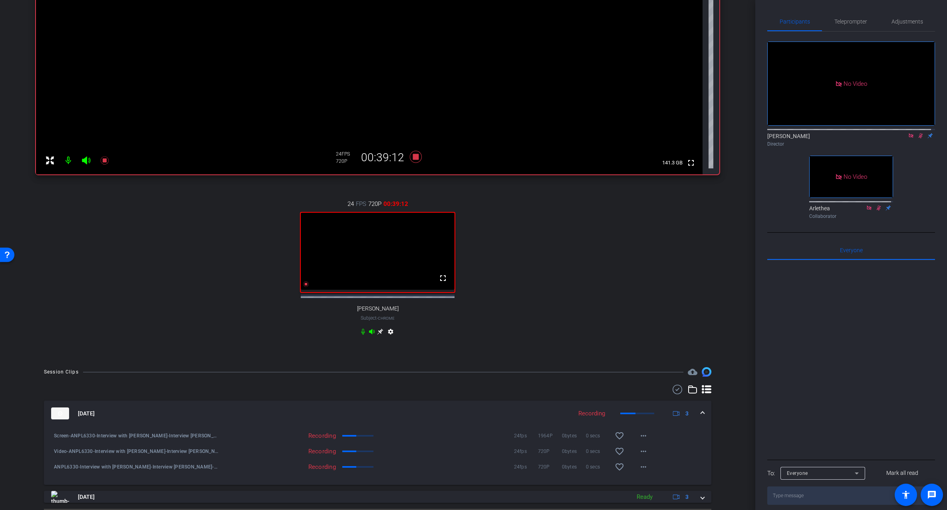
scroll to position [109, 0]
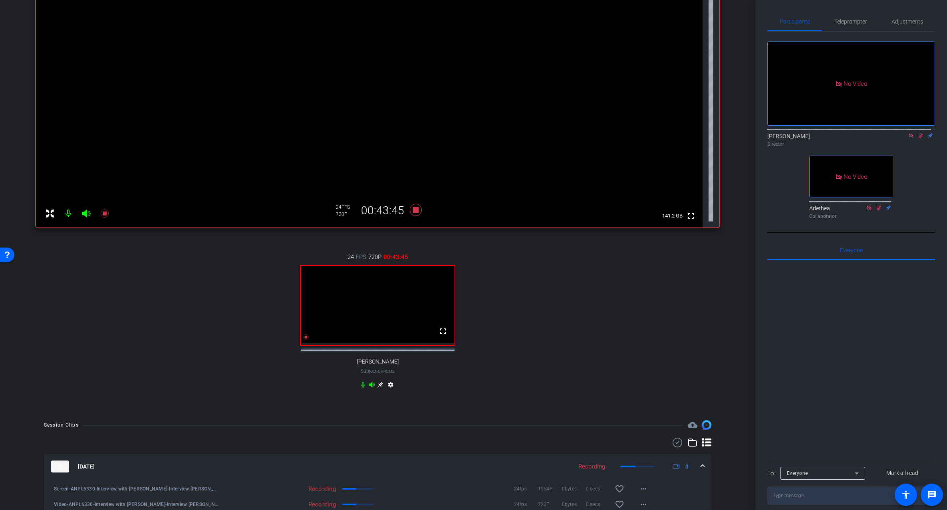
click at [575, 337] on div "24 FPS 720P 00:43:45 fullscreen Ted Vaughn Subject - Chrome settings" at bounding box center [377, 322] width 683 height 165
click at [414, 211] on icon at bounding box center [415, 210] width 12 height 12
click at [917, 139] on icon at bounding box center [920, 136] width 6 height 6
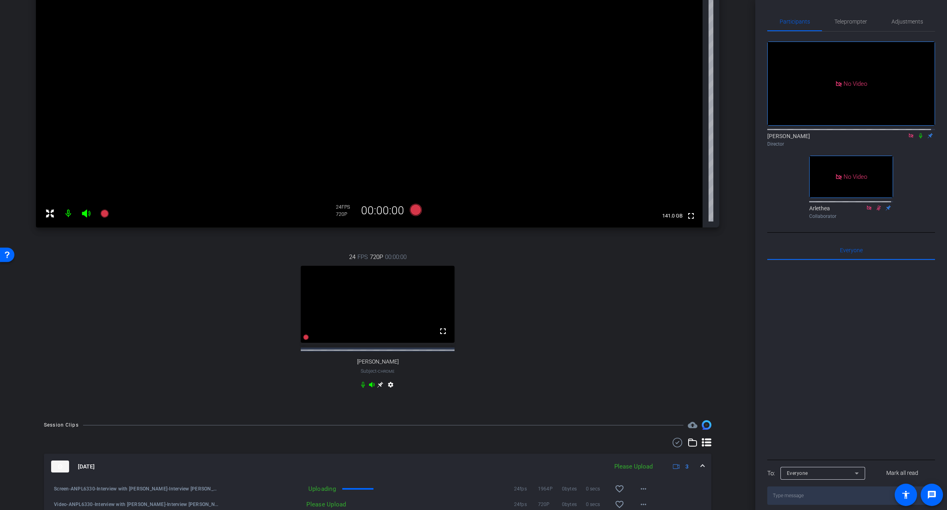
click at [908, 138] on icon at bounding box center [910, 135] width 4 height 4
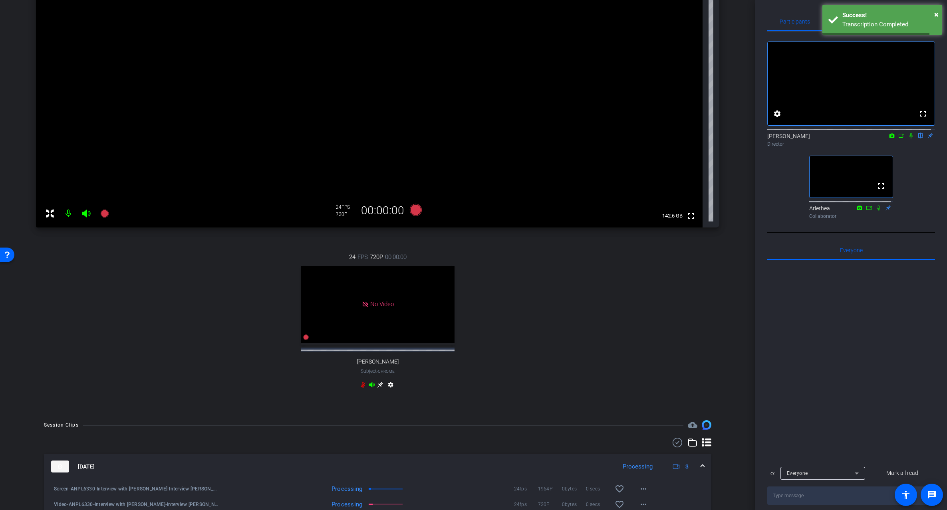
click at [369, 388] on icon at bounding box center [372, 385] width 6 height 6
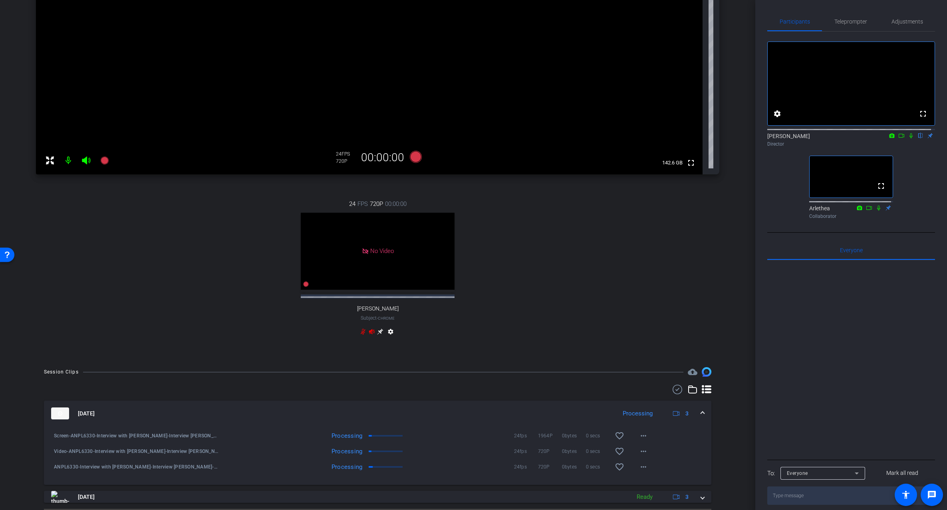
scroll to position [191, 0]
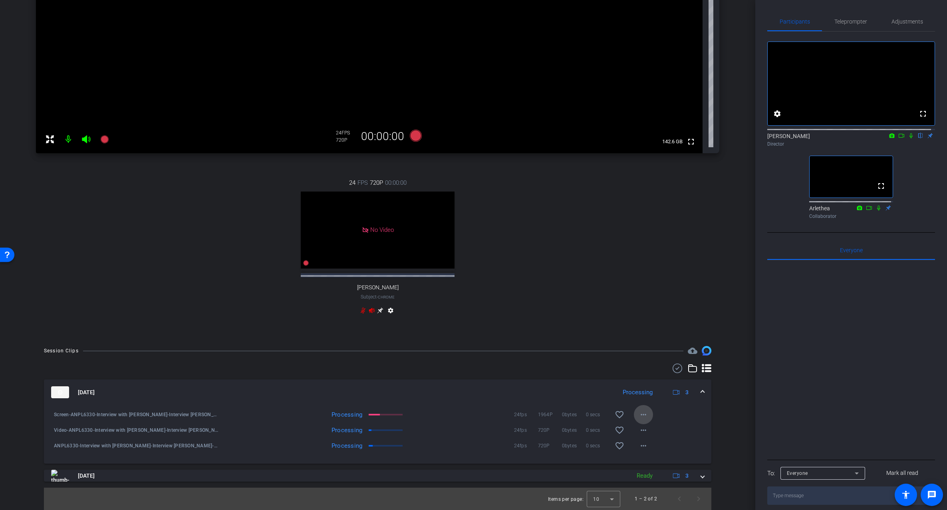
click at [641, 414] on mat-icon "more_horiz" at bounding box center [643, 415] width 10 height 10
click at [677, 300] on div at bounding box center [473, 255] width 947 height 510
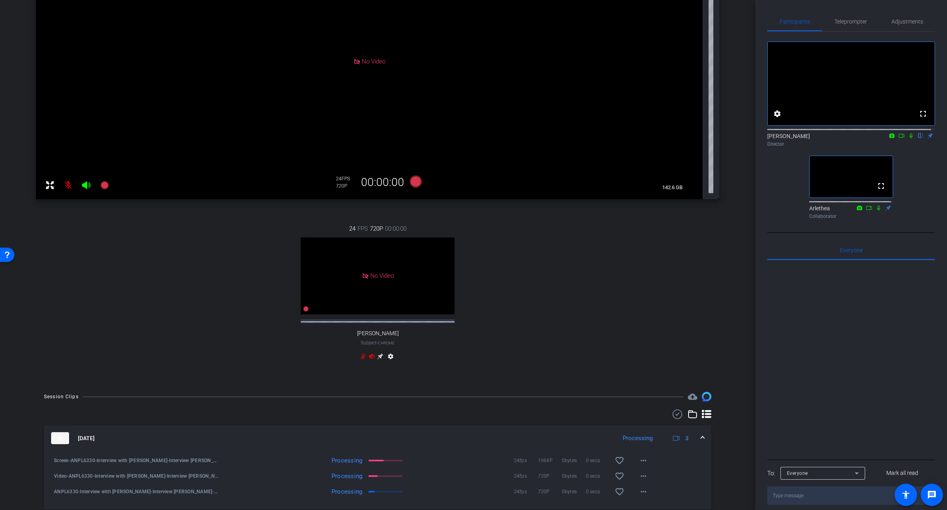
scroll to position [164, 0]
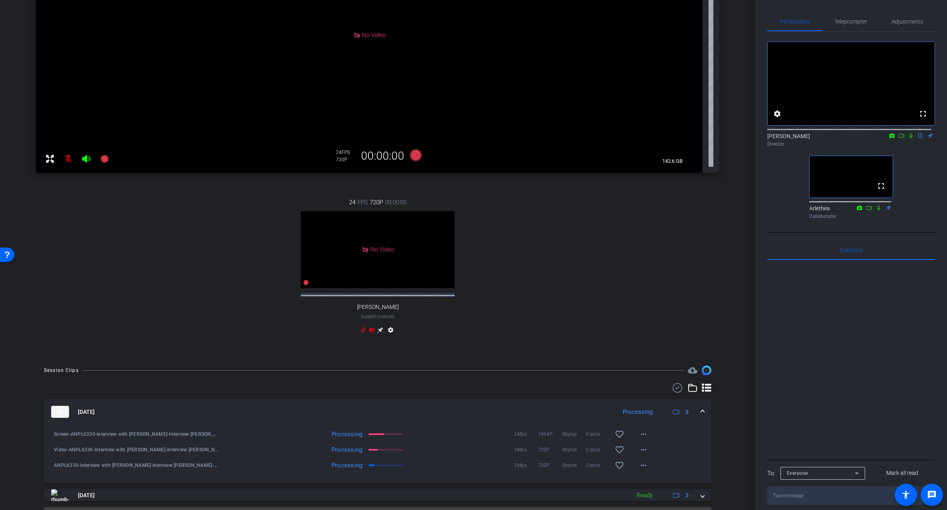
click at [87, 159] on icon at bounding box center [86, 159] width 8 height 8
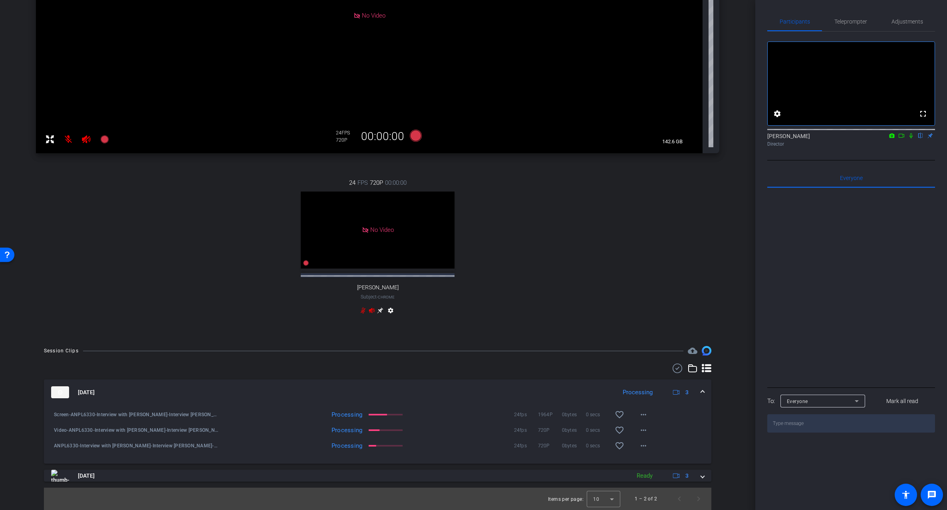
click at [901, 139] on icon at bounding box center [901, 136] width 6 height 6
click at [920, 139] on icon at bounding box center [920, 135] width 3 height 5
click at [729, 216] on div "Rachel Chrome info ROOM ID: 503781655 No Video settings 142.6 GB 24 FPS 720P 00…" at bounding box center [377, 95] width 715 height 488
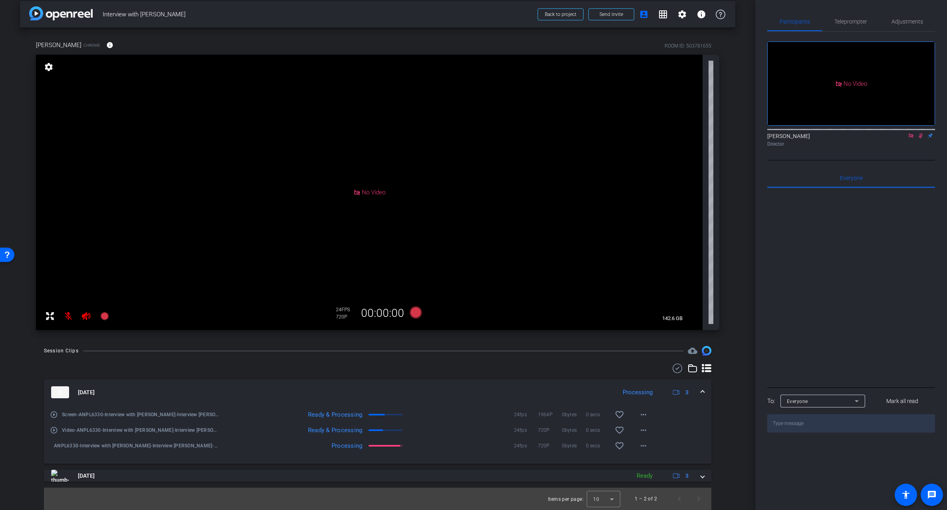
scroll to position [7, 0]
click at [742, 167] on div "arrow_back Interview with Ted Vaughn Back to project Send invite account_box gr…" at bounding box center [377, 248] width 755 height 510
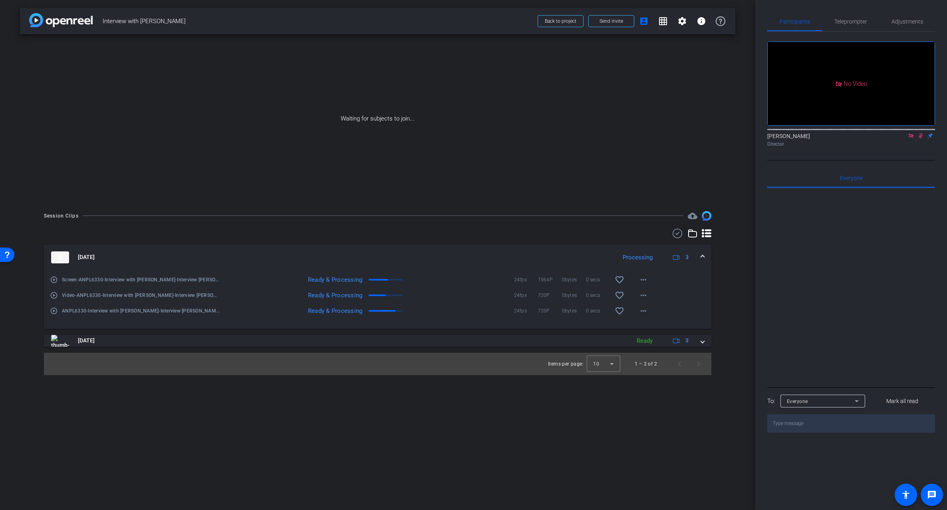
scroll to position [0, 0]
click at [311, 469] on div "arrow_back Interview with Ted Vaughn Back to project Send invite account_box gr…" at bounding box center [377, 255] width 755 height 510
click at [360, 446] on div "arrow_back Interview with Ted Vaughn Back to project Send invite account_box gr…" at bounding box center [377, 255] width 755 height 510
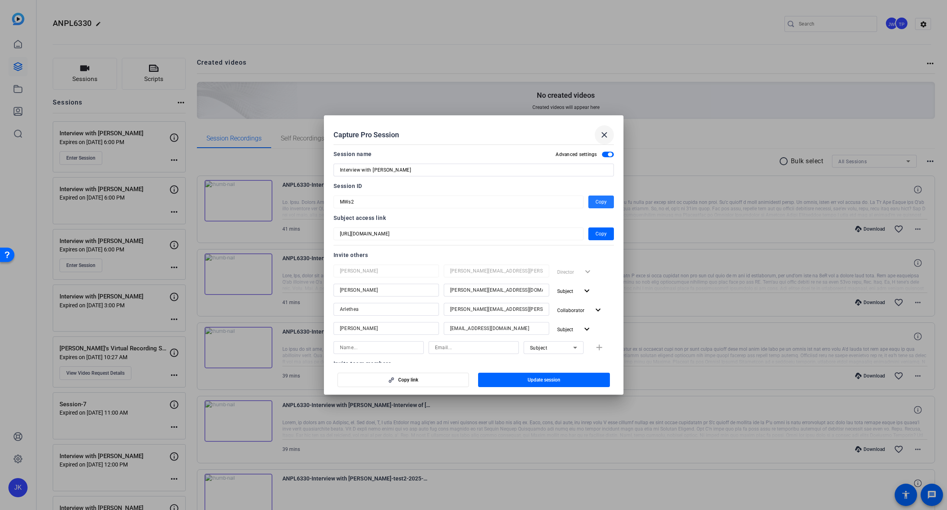
click at [606, 131] on mat-icon "close" at bounding box center [604, 135] width 10 height 10
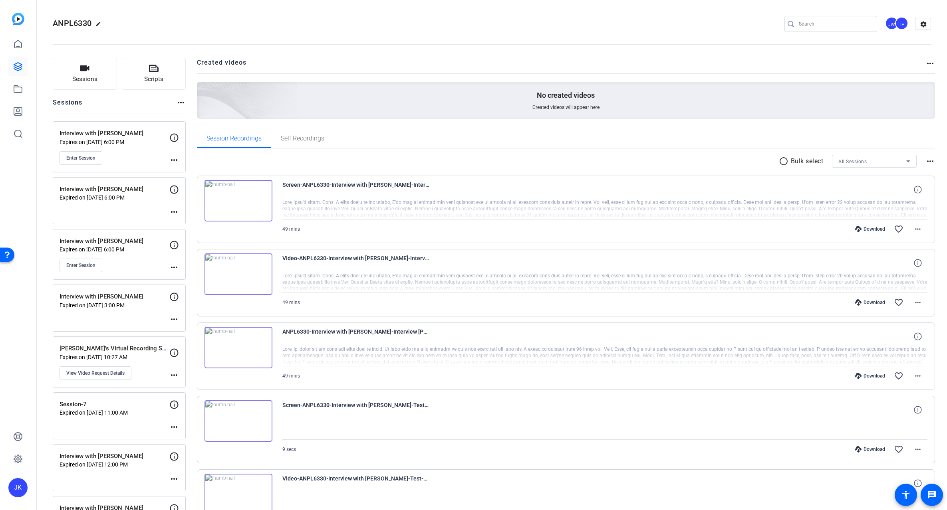
click at [836, 65] on h2 "Created videos" at bounding box center [561, 66] width 729 height 16
click at [240, 200] on img at bounding box center [238, 201] width 68 height 42
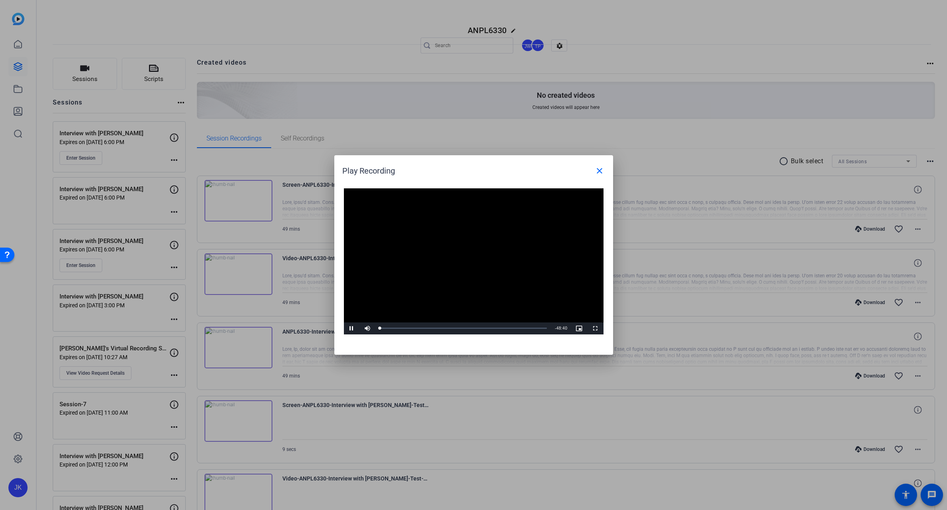
click at [460, 256] on video "Video Player" at bounding box center [474, 261] width 260 height 146
click at [352, 329] on span "Video Player" at bounding box center [352, 329] width 16 height 0
click at [395, 329] on div "Loaded : 100.00% 04:38 00:01" at bounding box center [463, 329] width 175 height 12
click at [433, 327] on div "Loaded : 100.00% 15:33 04:40" at bounding box center [463, 329] width 175 height 12
click at [467, 327] on div "Loaded : 100.00% 25:26 15:34" at bounding box center [463, 329] width 175 height 12
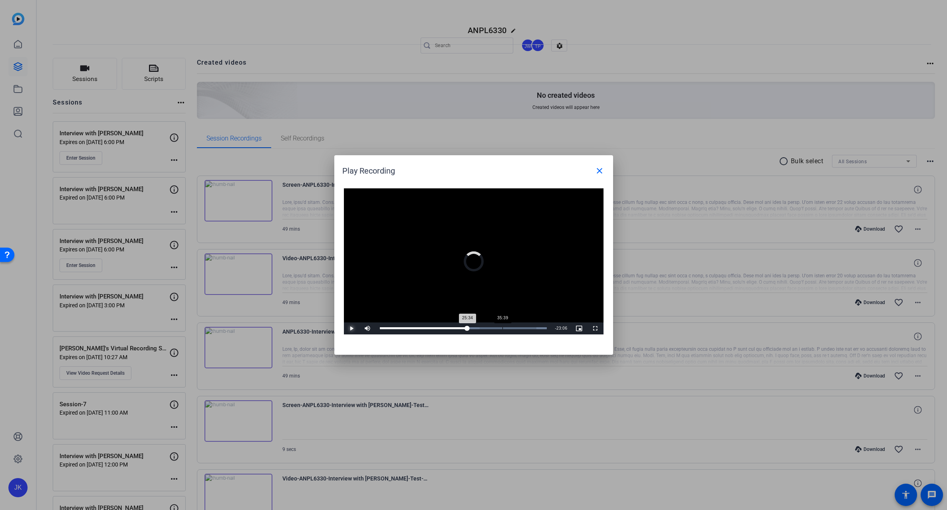
click at [502, 326] on div "Loaded : 100.00% 35:39 25:34" at bounding box center [463, 329] width 175 height 12
click at [599, 171] on mat-icon "close" at bounding box center [600, 171] width 10 height 10
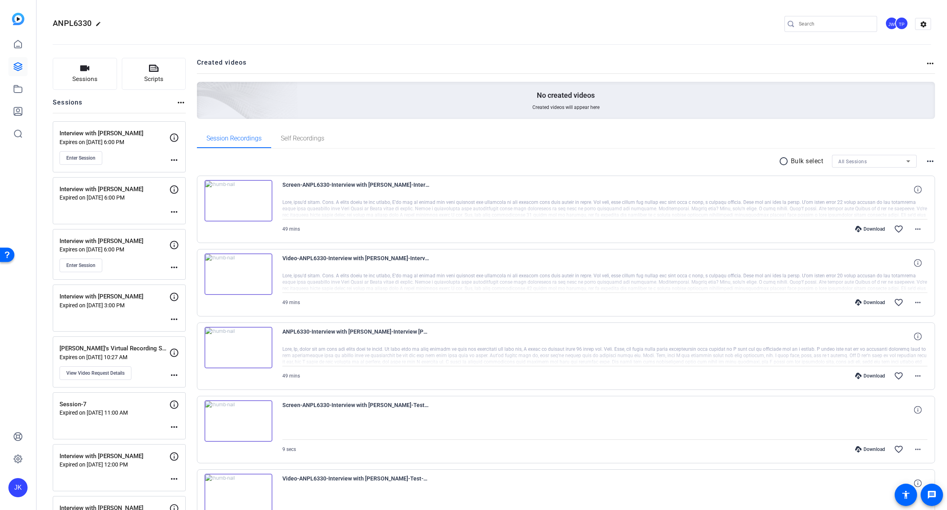
click at [241, 345] on img at bounding box center [238, 348] width 68 height 42
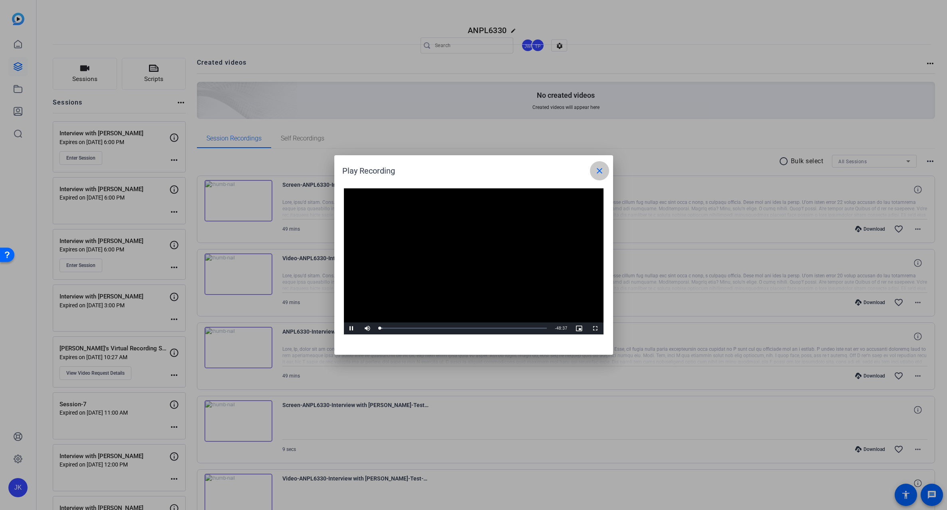
click at [596, 174] on mat-icon "close" at bounding box center [600, 171] width 10 height 10
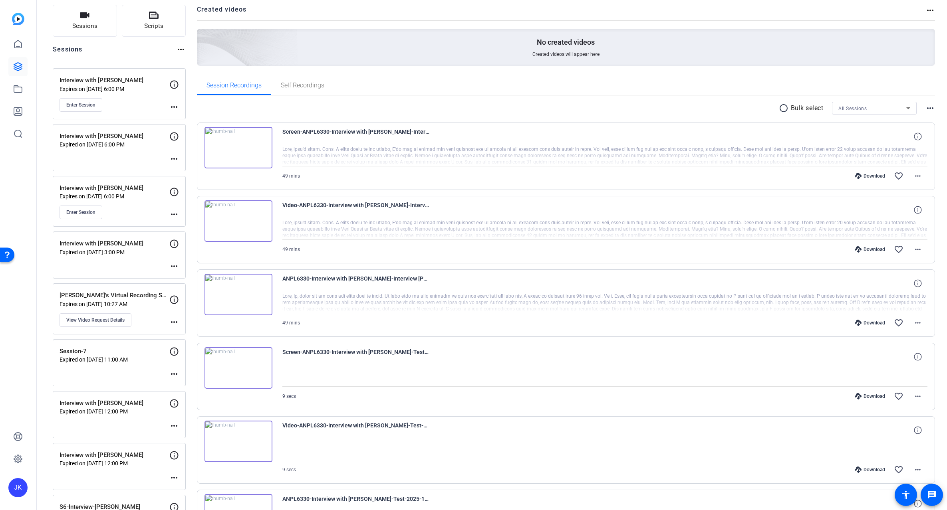
scroll to position [133, 0]
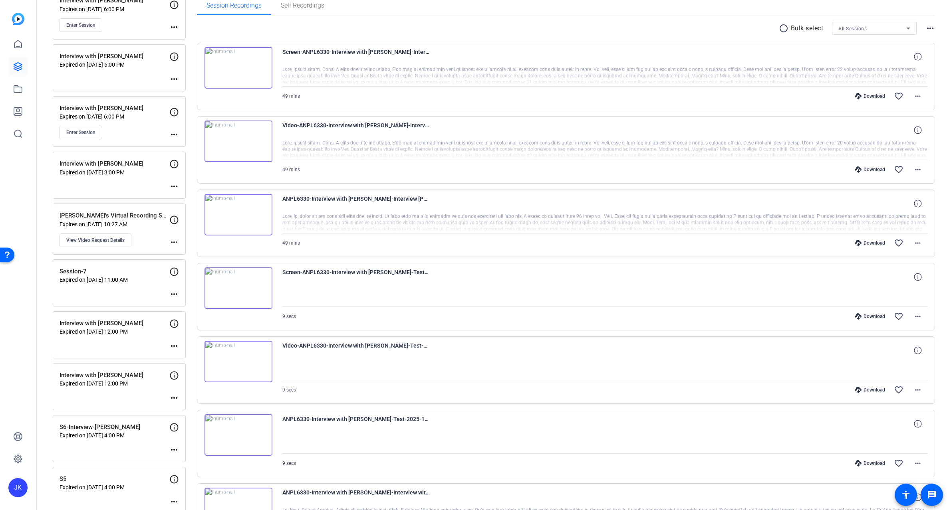
click at [238, 439] on img at bounding box center [238, 435] width 68 height 42
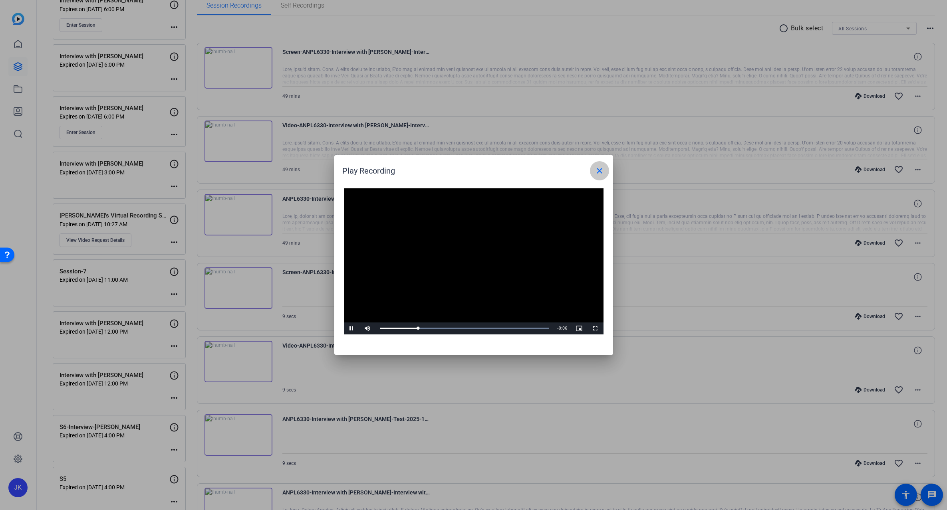
click at [602, 170] on mat-icon "close" at bounding box center [600, 171] width 10 height 10
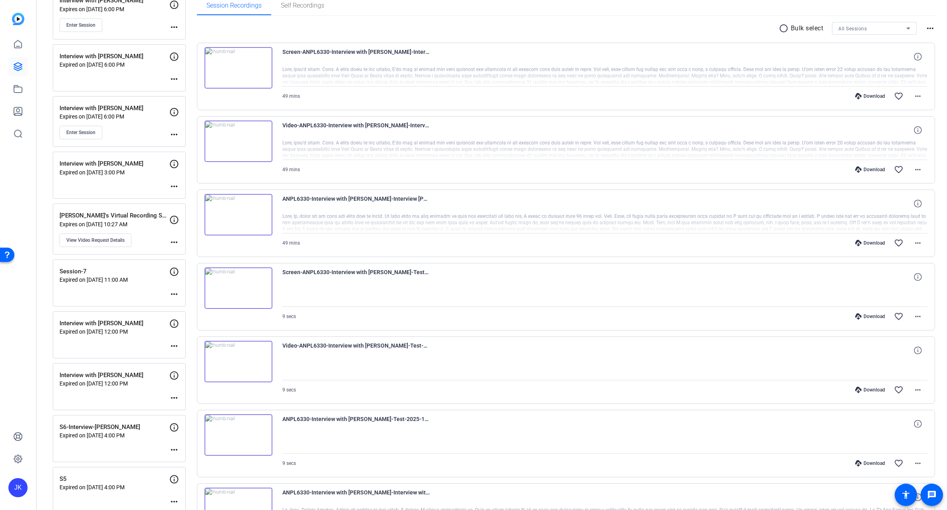
scroll to position [160, 0]
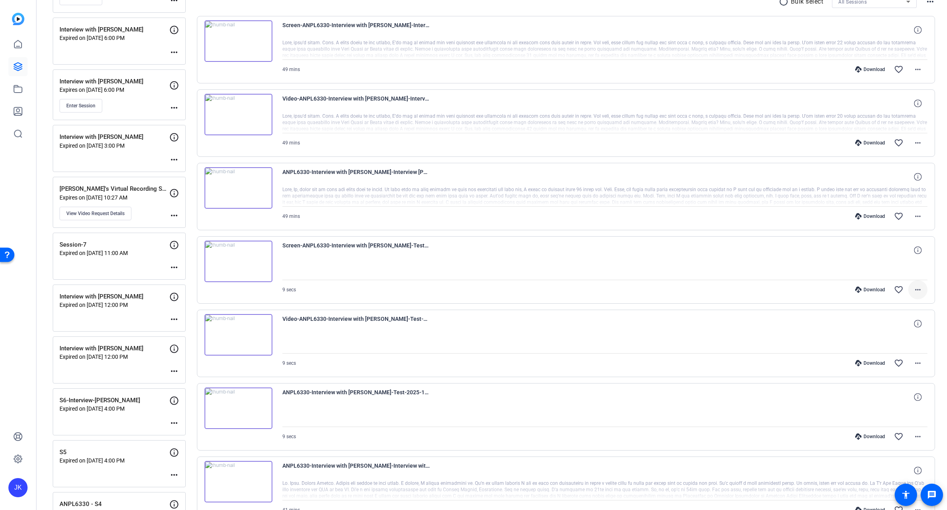
click at [919, 288] on span at bounding box center [917, 289] width 19 height 19
click at [885, 384] on span "Delete clip" at bounding box center [893, 387] width 48 height 10
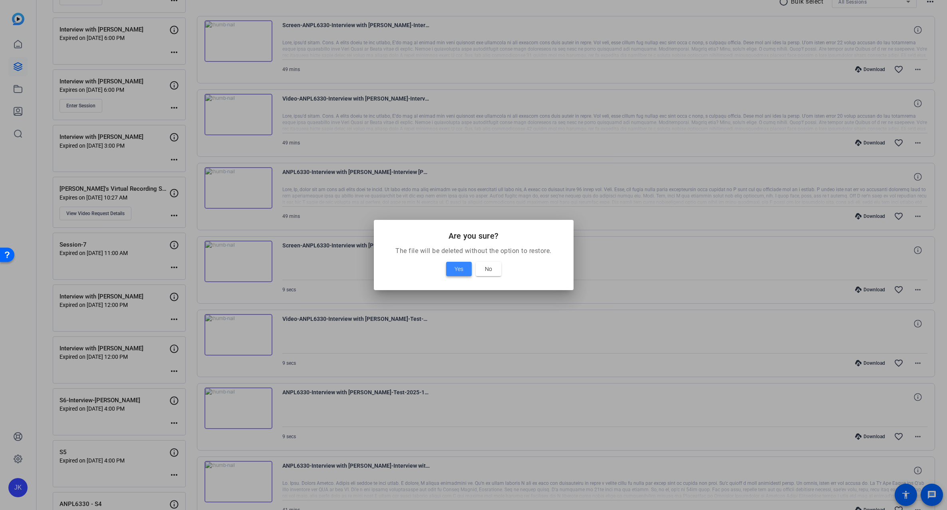
click at [454, 272] on span at bounding box center [459, 269] width 26 height 19
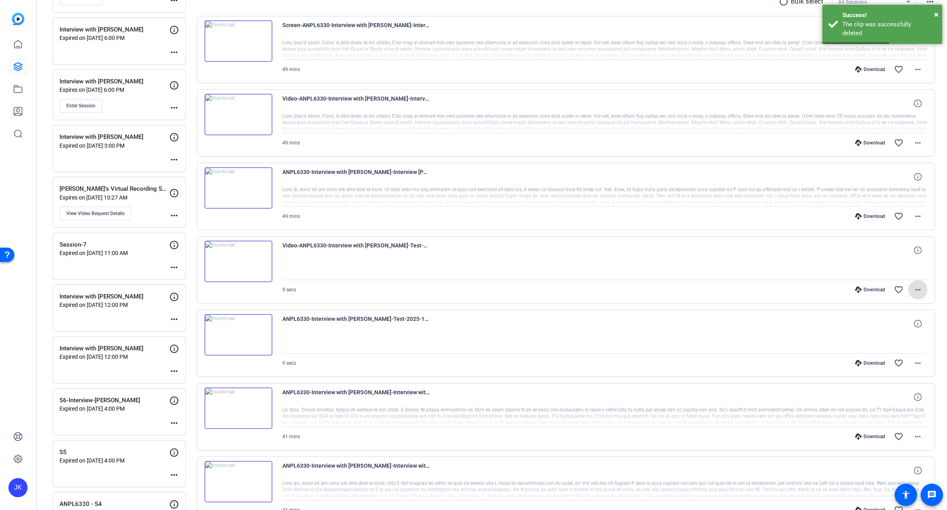
click at [914, 290] on mat-icon "more_horiz" at bounding box center [918, 290] width 10 height 10
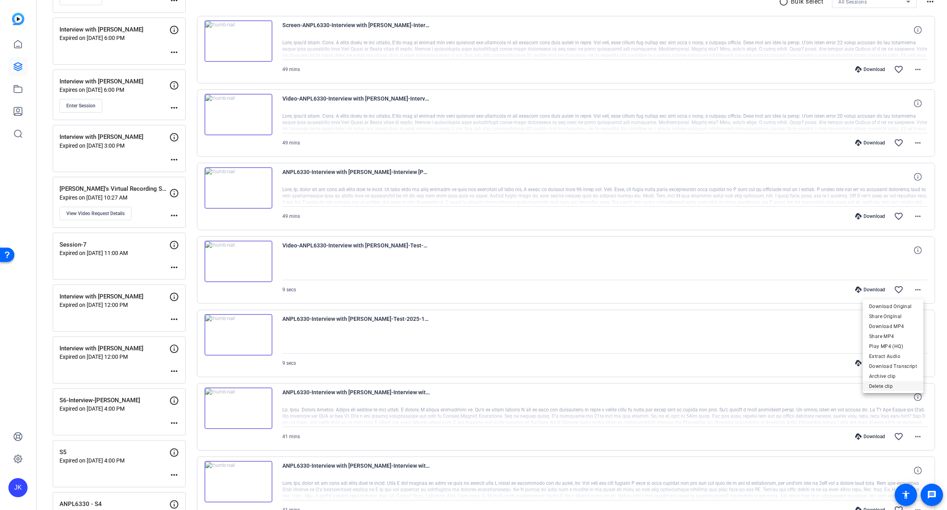
click at [880, 385] on span "Delete clip" at bounding box center [893, 387] width 48 height 10
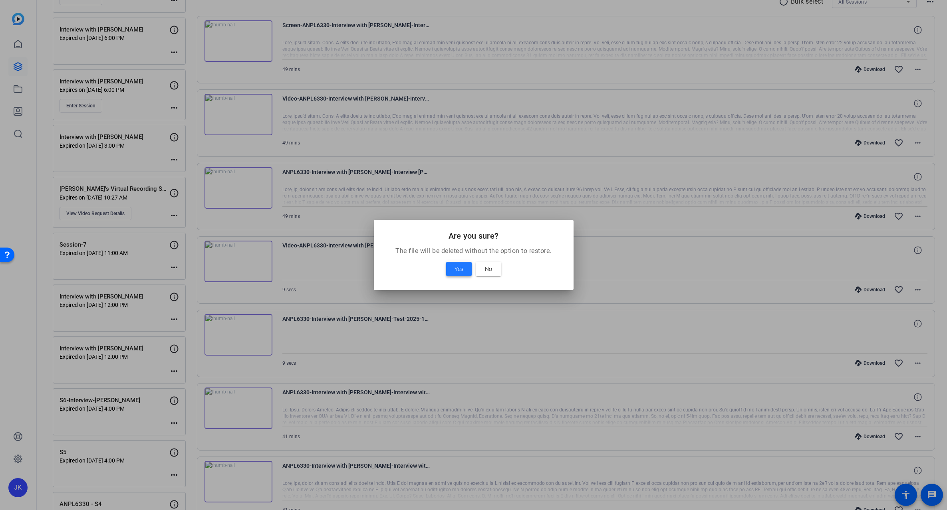
click at [455, 270] on span "Yes" at bounding box center [458, 269] width 9 height 10
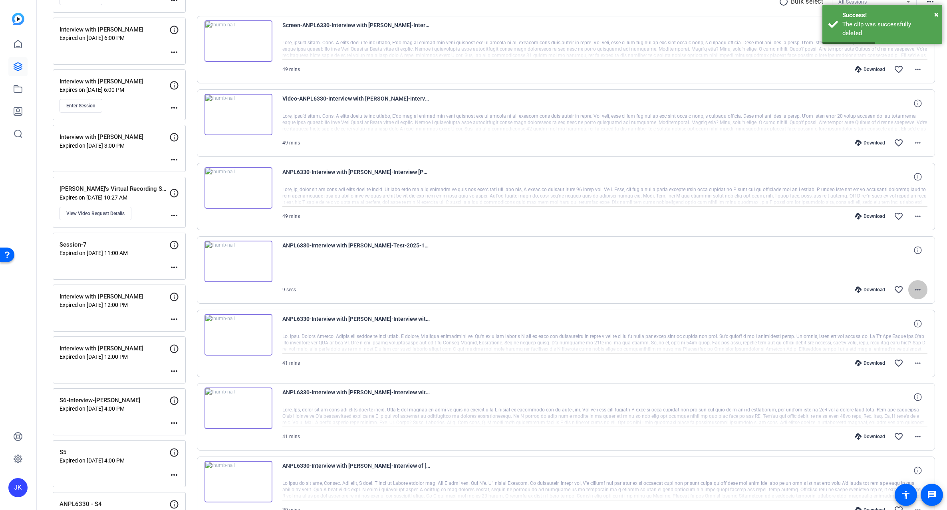
click at [913, 291] on mat-icon "more_horiz" at bounding box center [918, 290] width 10 height 10
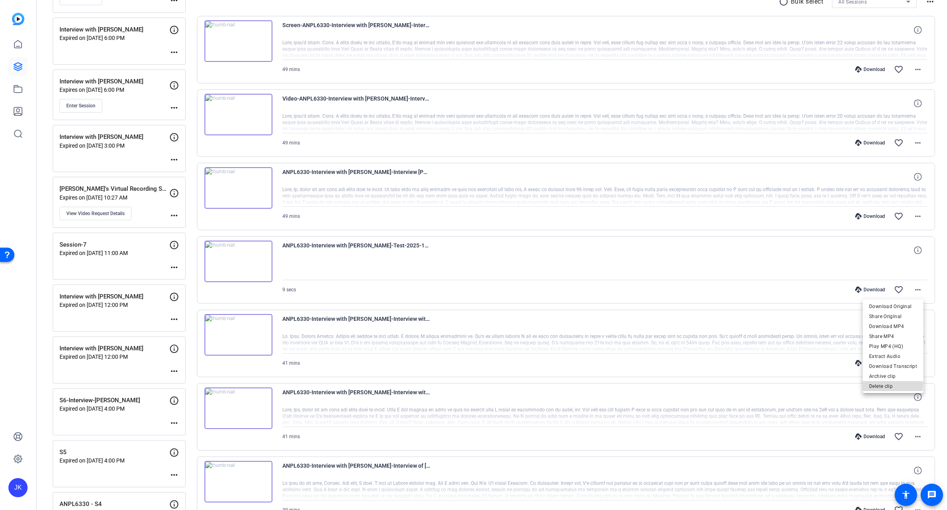
click at [891, 385] on span "Delete clip" at bounding box center [893, 387] width 48 height 10
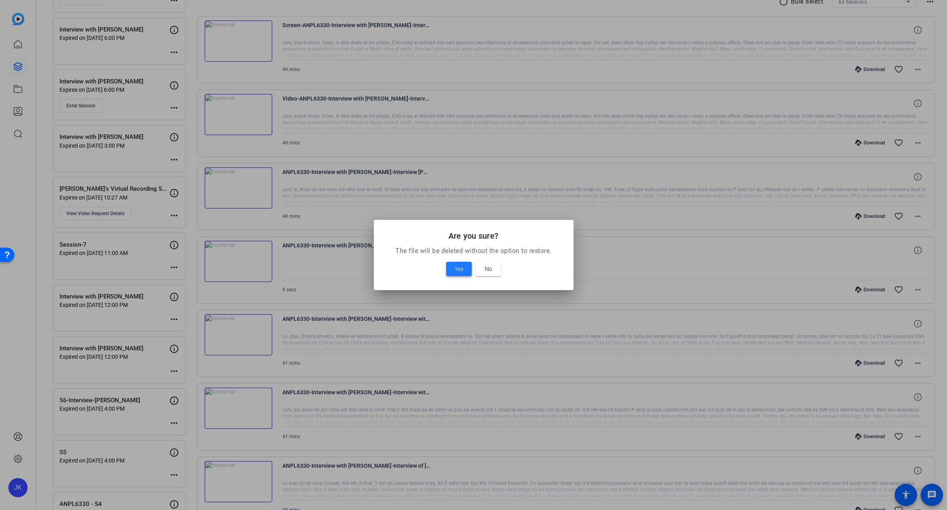
click at [455, 267] on span "Yes" at bounding box center [458, 269] width 9 height 10
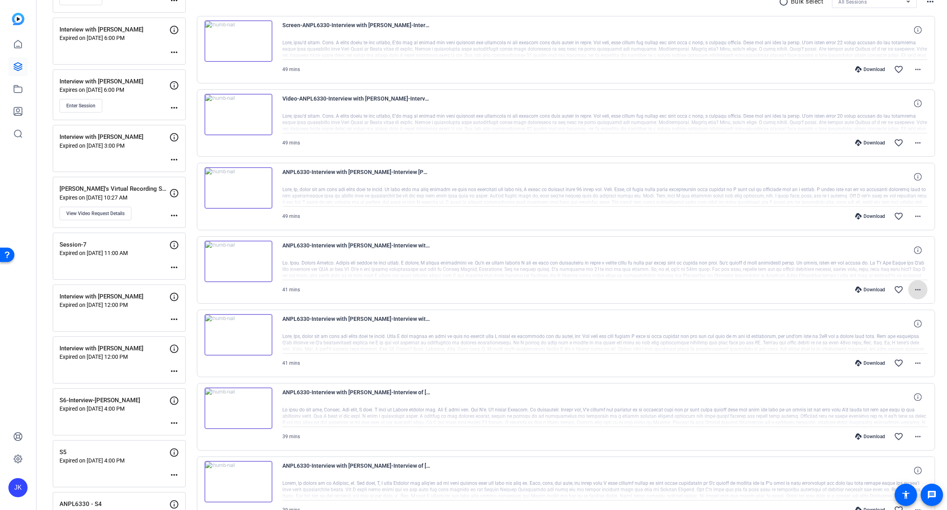
scroll to position [107, 0]
